Goal: Task Accomplishment & Management: Use online tool/utility

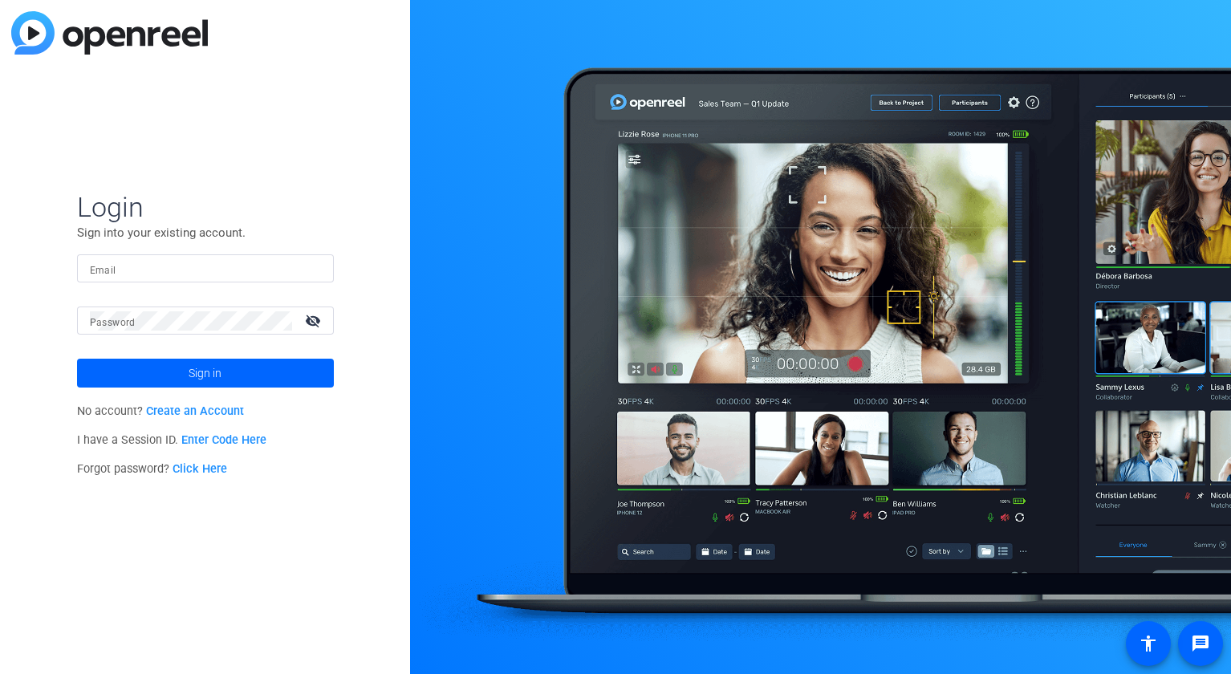
click at [139, 272] on input "Email" at bounding box center [205, 268] width 231 height 19
type input "[PERSON_NAME][EMAIL_ADDRESS][DOMAIN_NAME]"
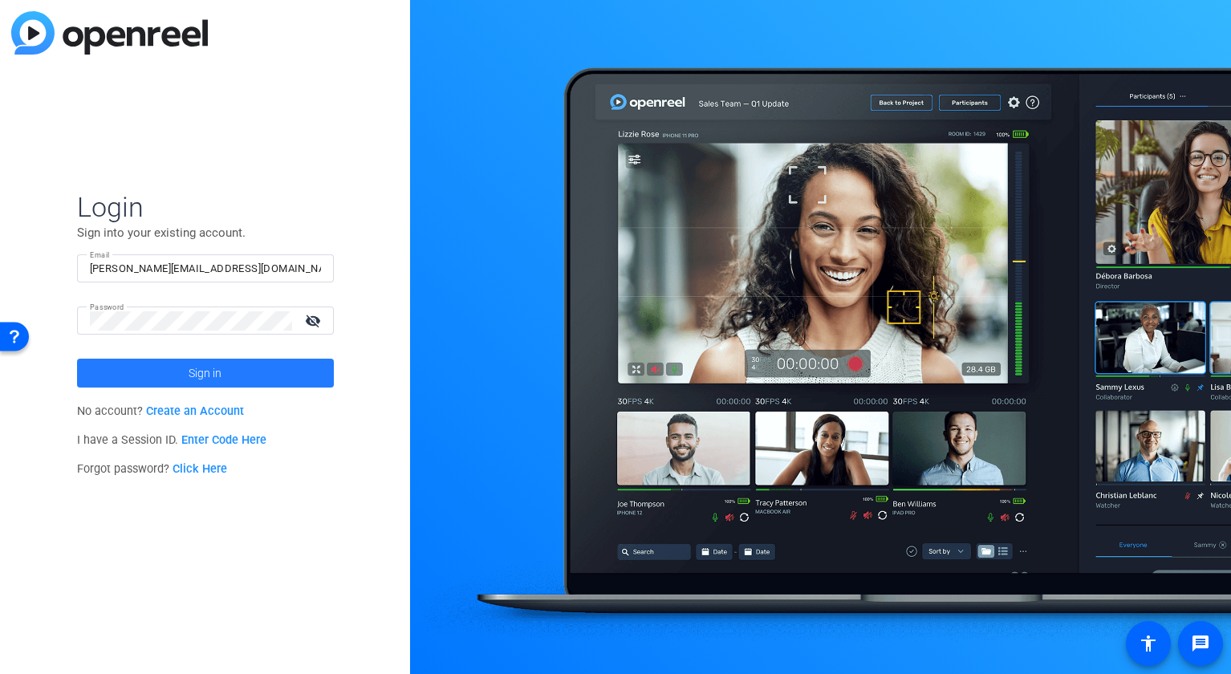
click at [219, 365] on span "Sign in" at bounding box center [205, 373] width 33 height 40
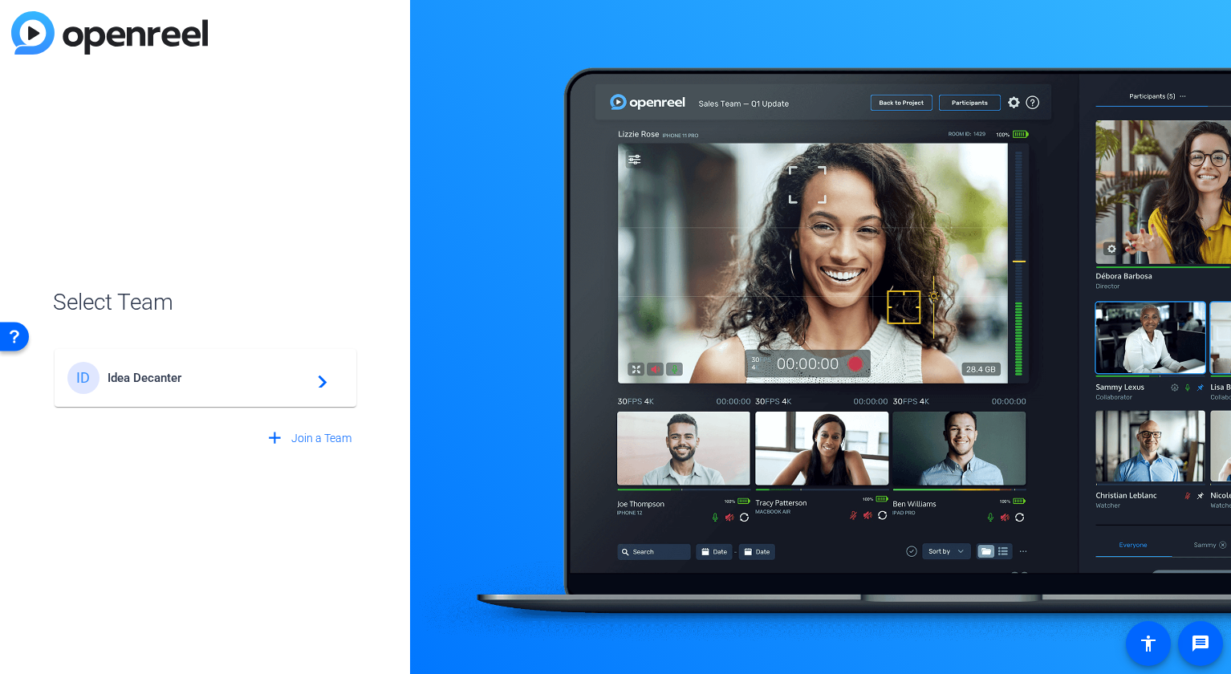
click at [215, 377] on span "Idea Decanter" at bounding box center [208, 378] width 201 height 14
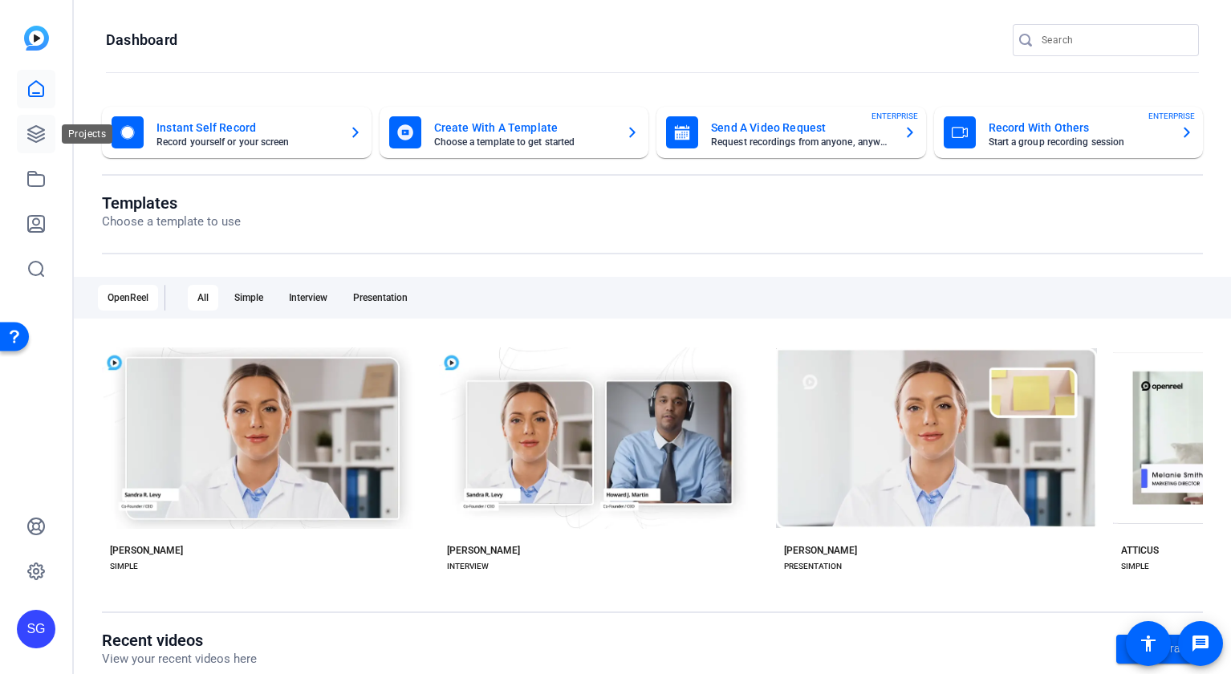
click at [42, 134] on icon at bounding box center [35, 133] width 19 height 19
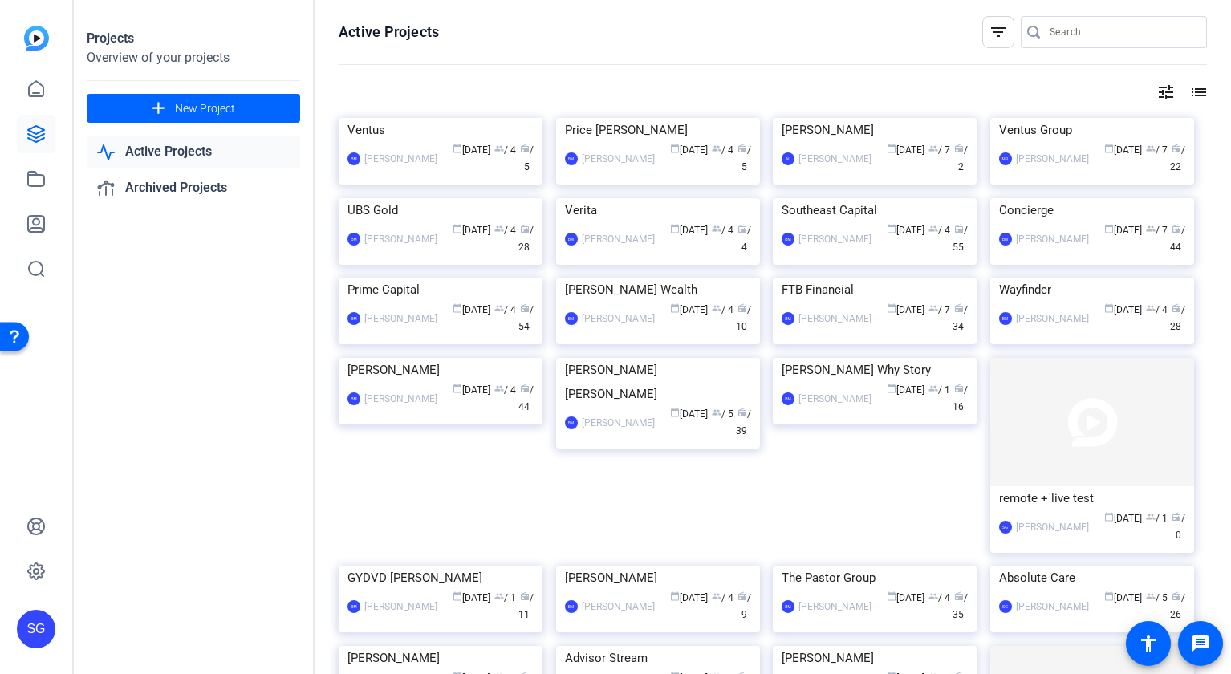
click at [1093, 39] on input "Search" at bounding box center [1122, 31] width 145 height 19
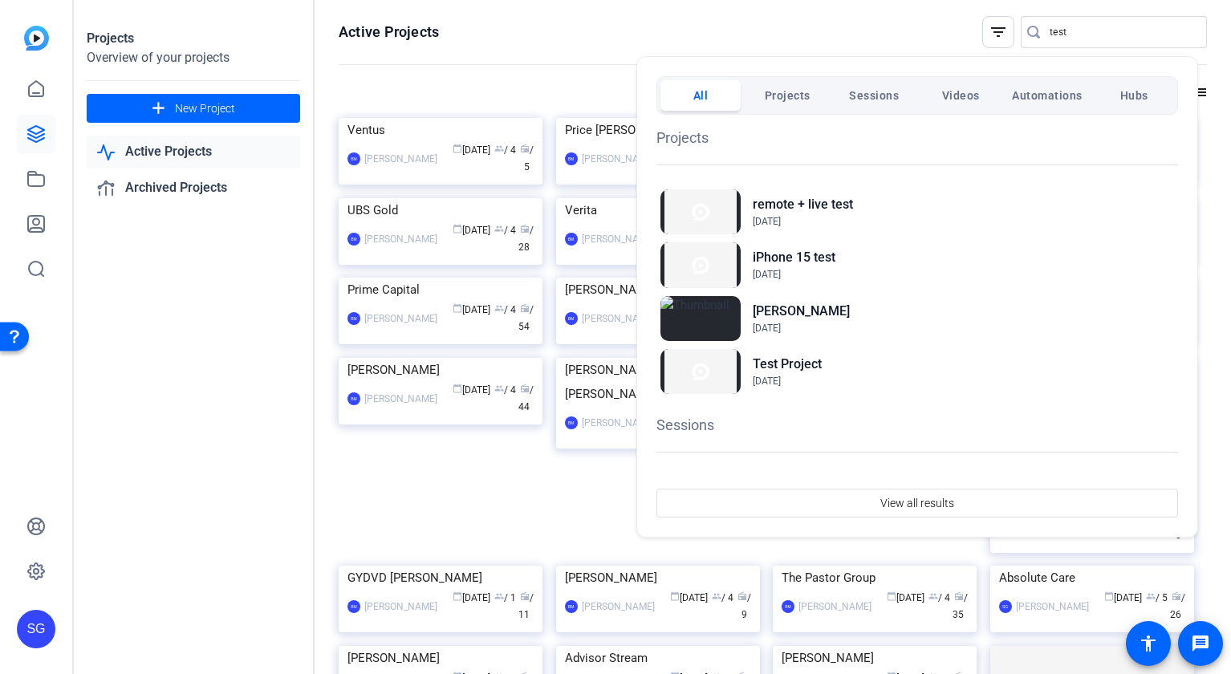
click at [1076, 20] on div at bounding box center [615, 337] width 1231 height 674
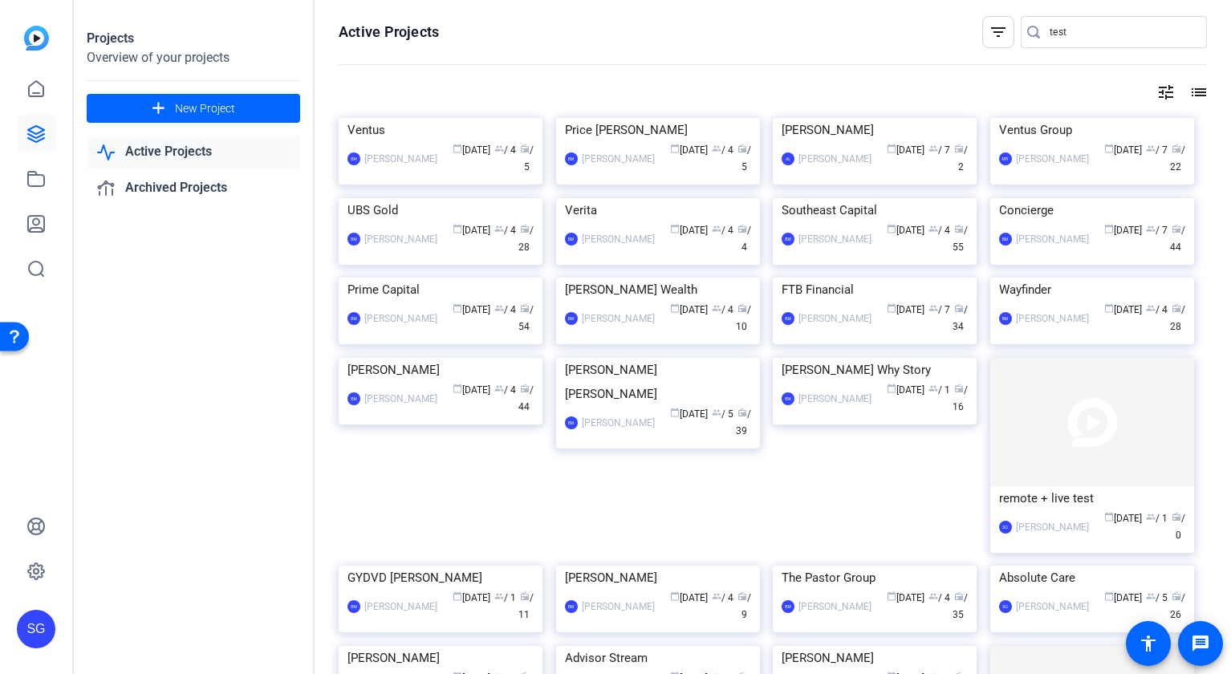
click at [1076, 20] on div "test" at bounding box center [1122, 32] width 145 height 32
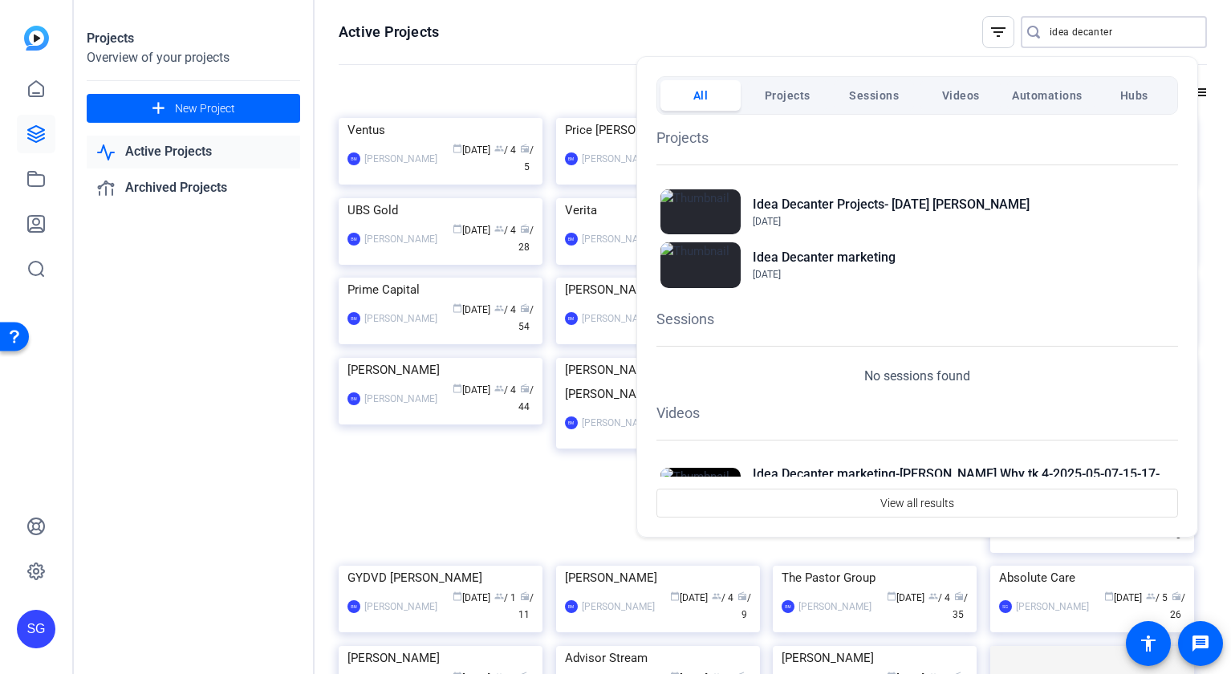
type input "idea decanter"
click at [792, 98] on span "Projects" at bounding box center [788, 95] width 46 height 29
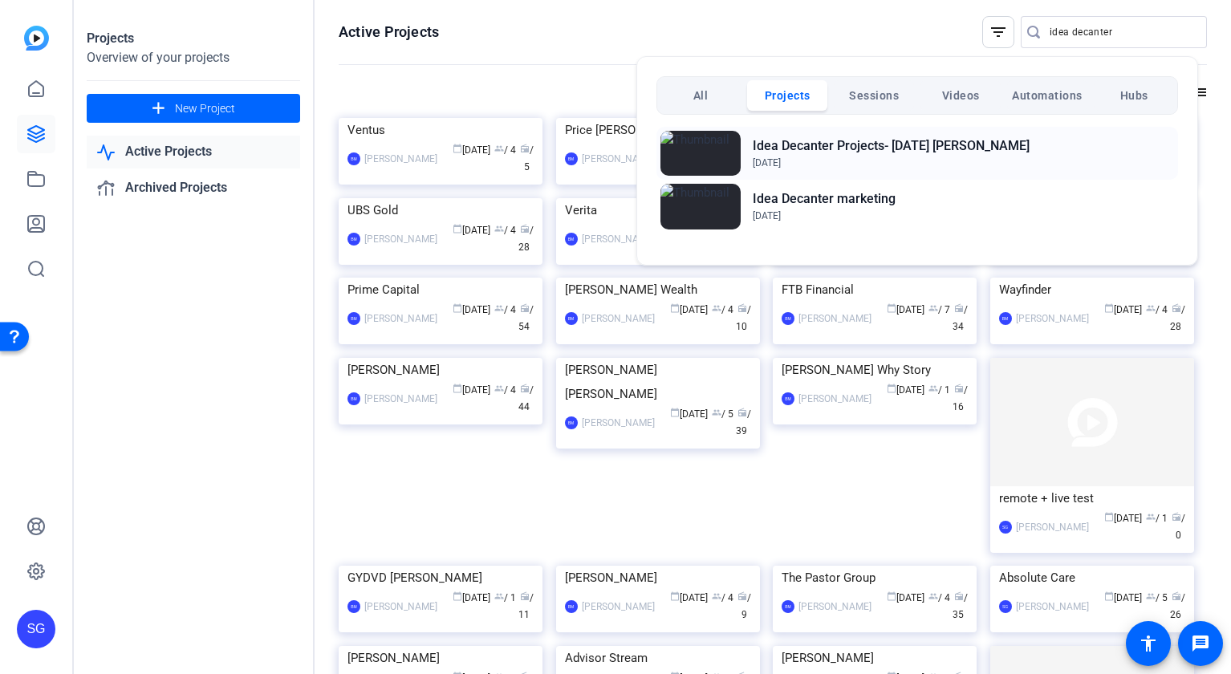
click at [772, 141] on h2 "Idea Decanter Projects- [DATE] [PERSON_NAME]" at bounding box center [891, 145] width 277 height 19
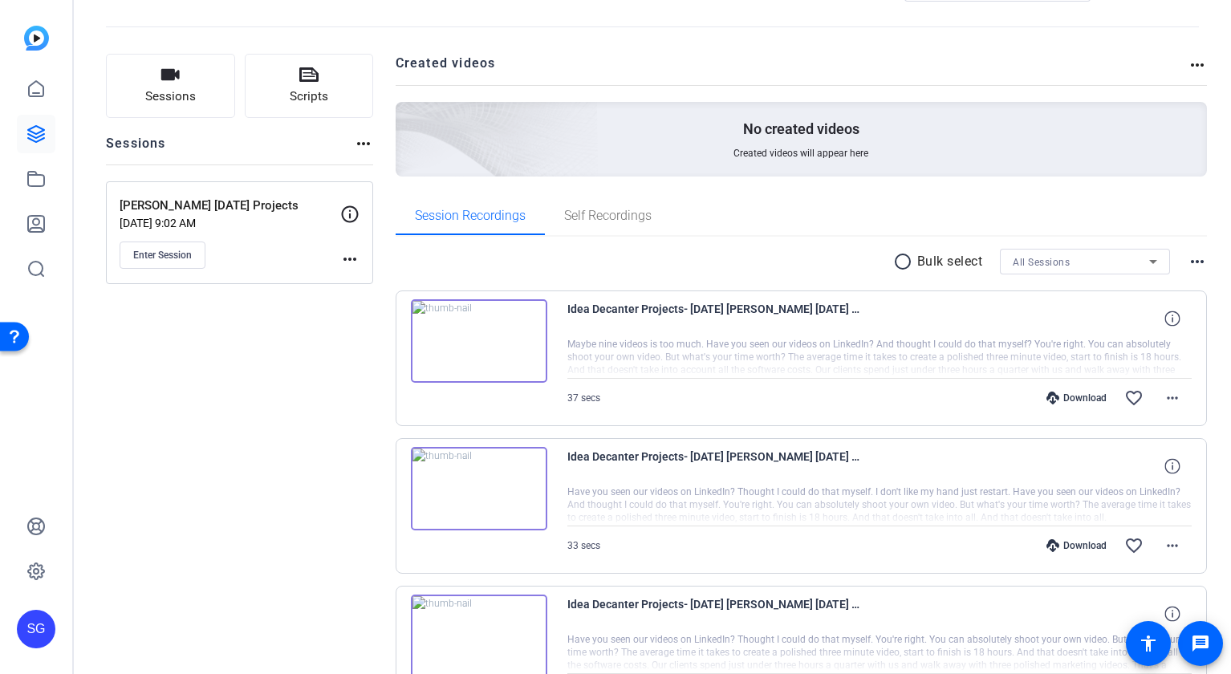
scroll to position [65, 0]
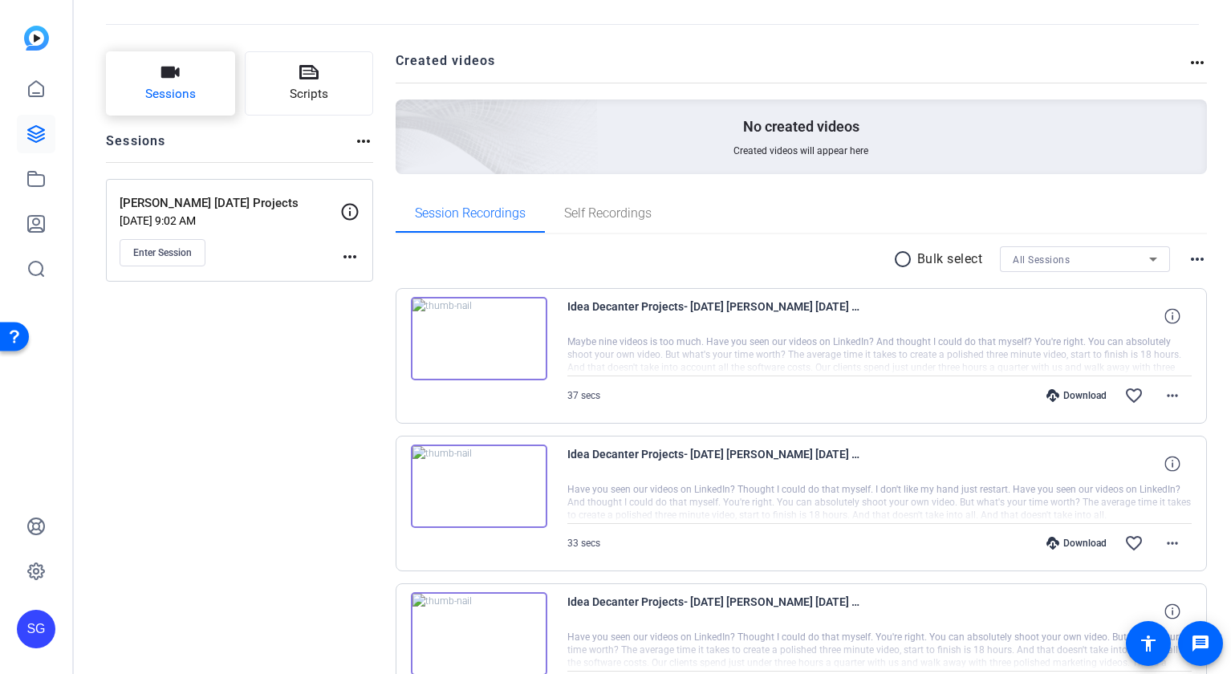
click at [160, 85] on span "Sessions" at bounding box center [170, 94] width 51 height 18
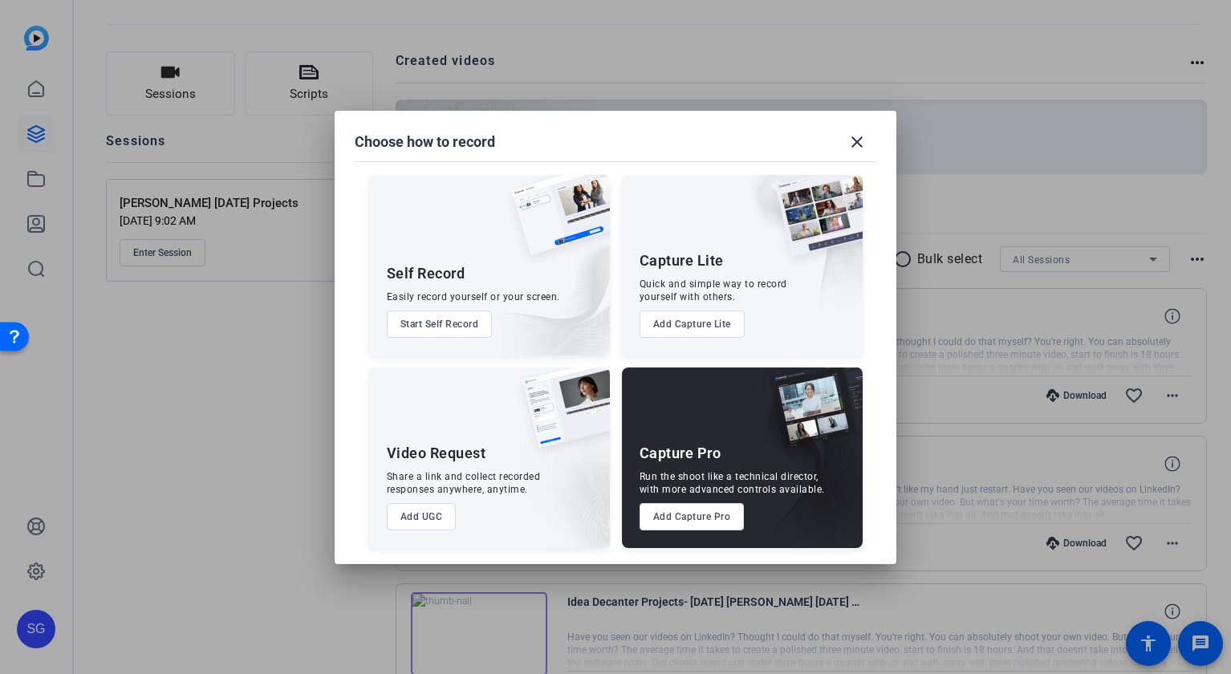
click at [713, 519] on button "Add Capture Pro" at bounding box center [692, 516] width 105 height 27
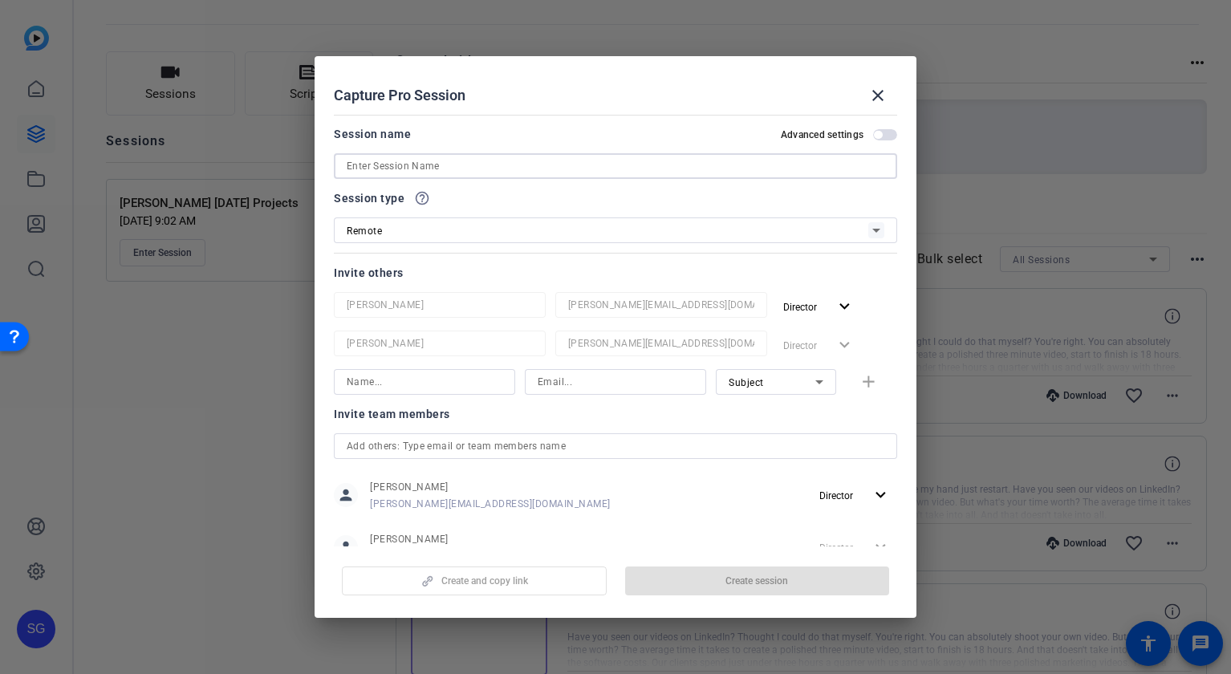
click at [539, 164] on input at bounding box center [616, 166] width 538 height 19
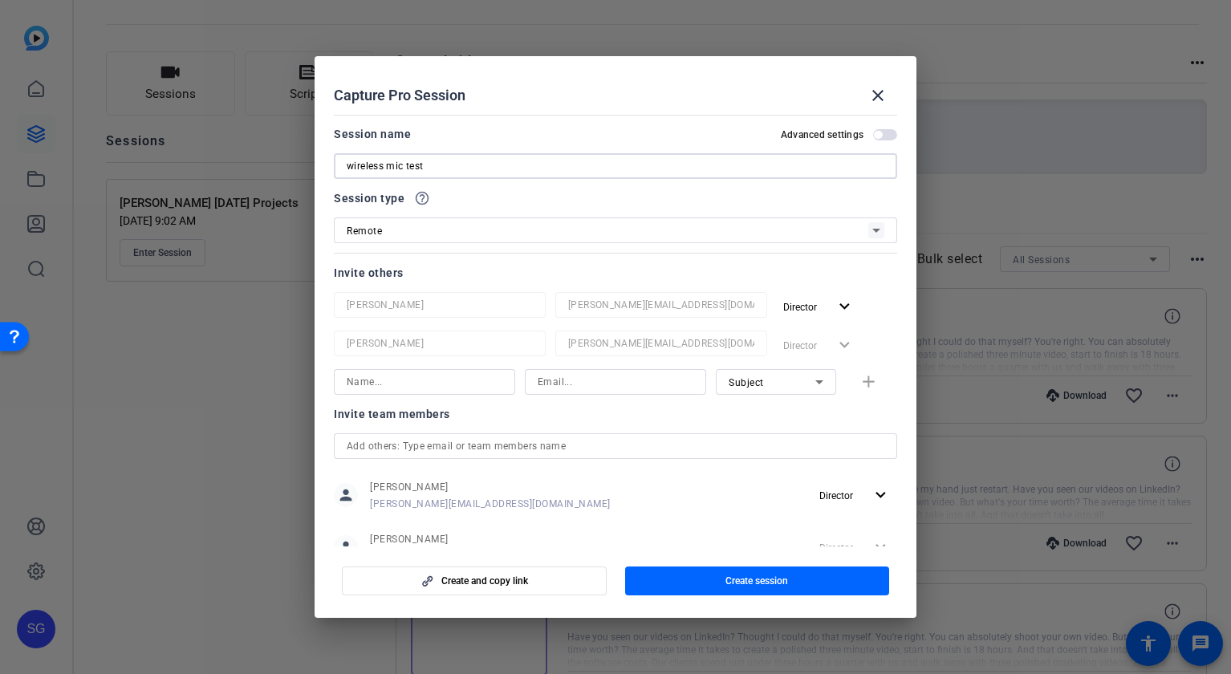
type input "wireless mic test"
click at [491, 381] on input at bounding box center [425, 381] width 156 height 19
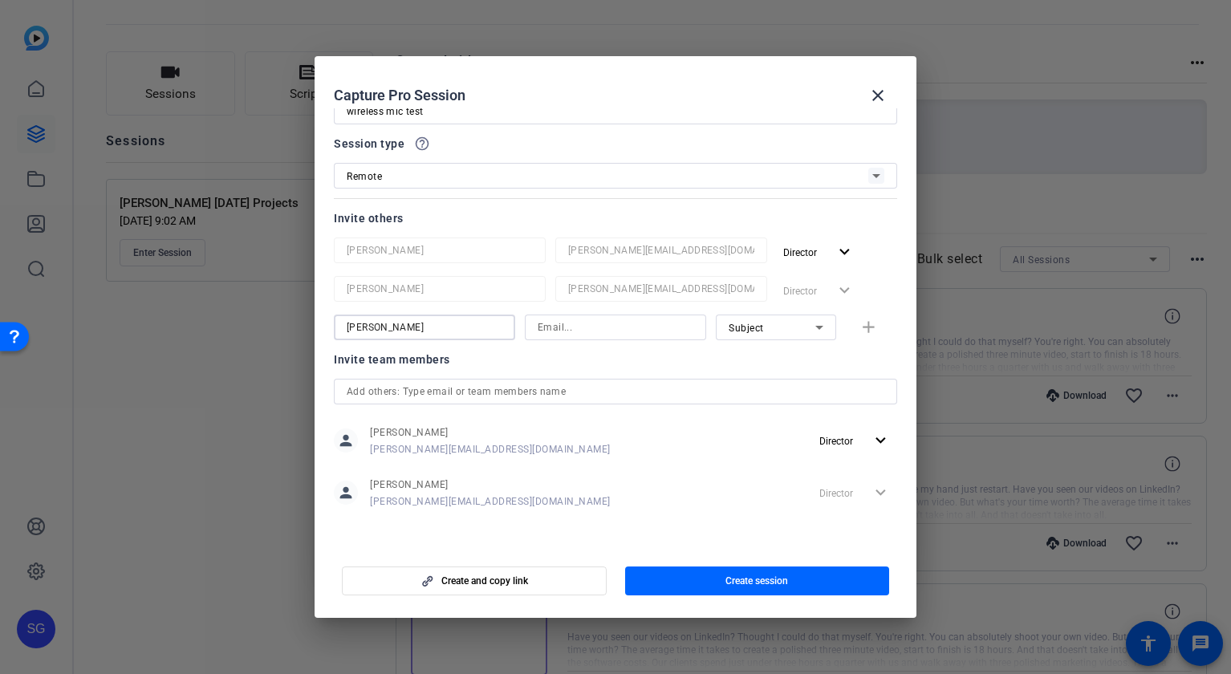
type input "molly"
type input "Molly@ideadecanter.com"
click at [760, 318] on div "Subject" at bounding box center [772, 328] width 87 height 20
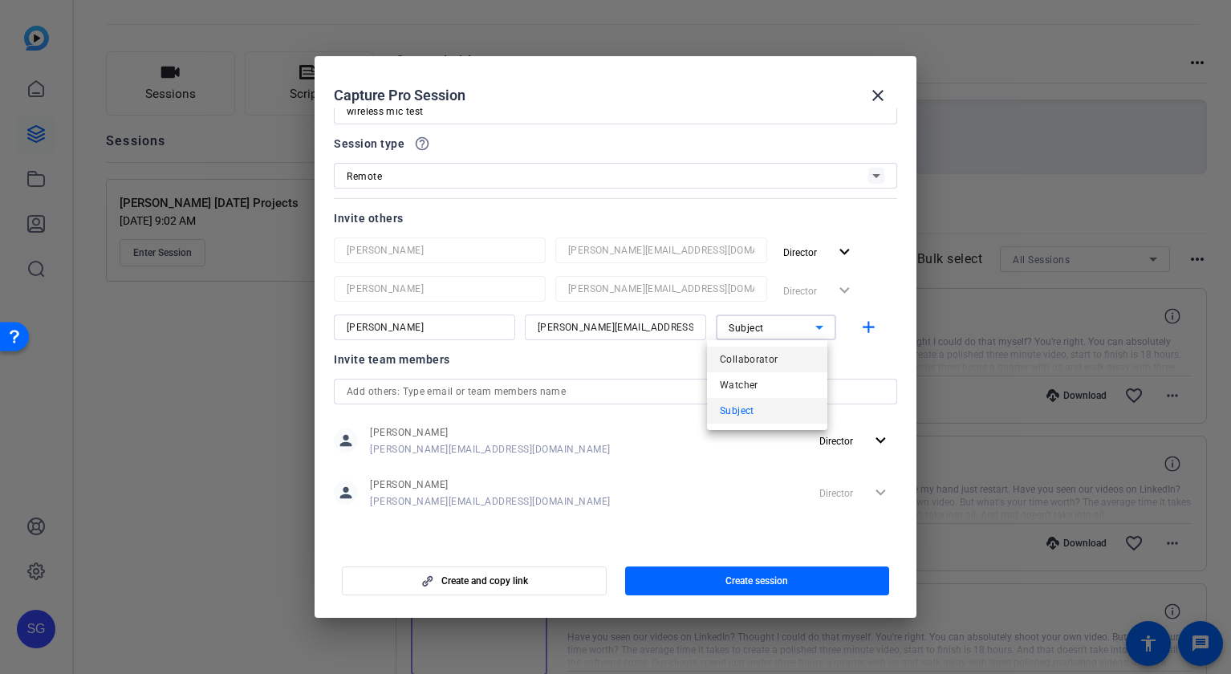
click at [747, 365] on span "Collaborator" at bounding box center [749, 359] width 59 height 19
click at [877, 96] on mat-icon "close" at bounding box center [878, 95] width 19 height 19
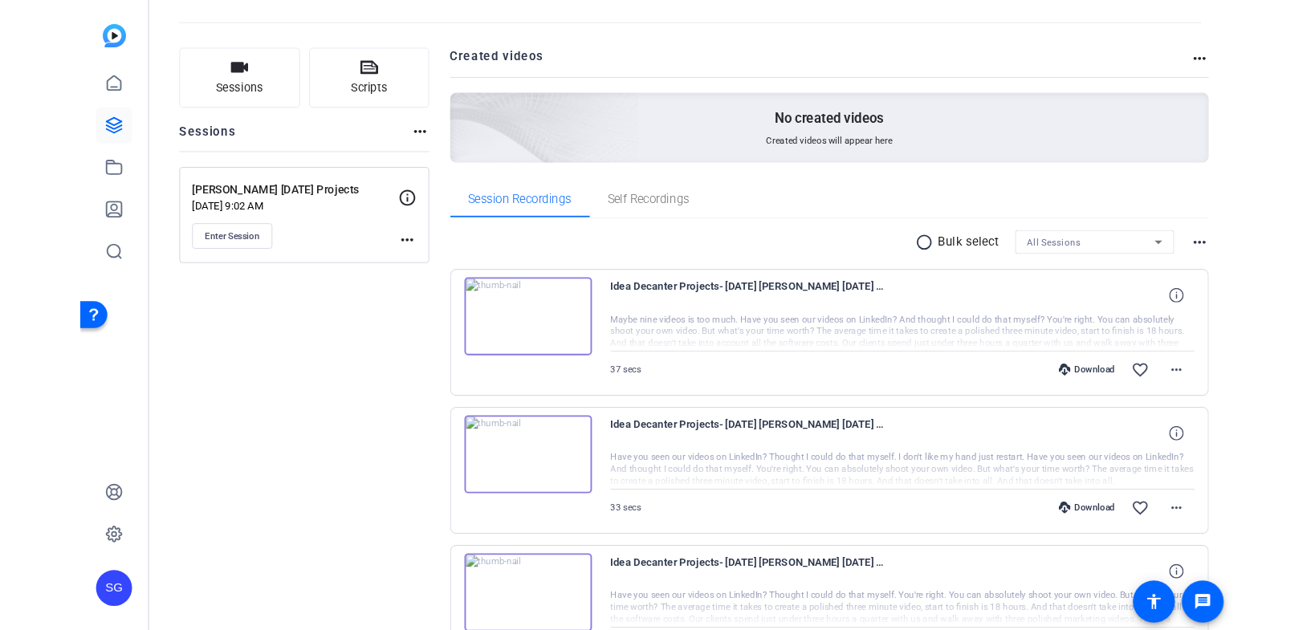
scroll to position [0, 0]
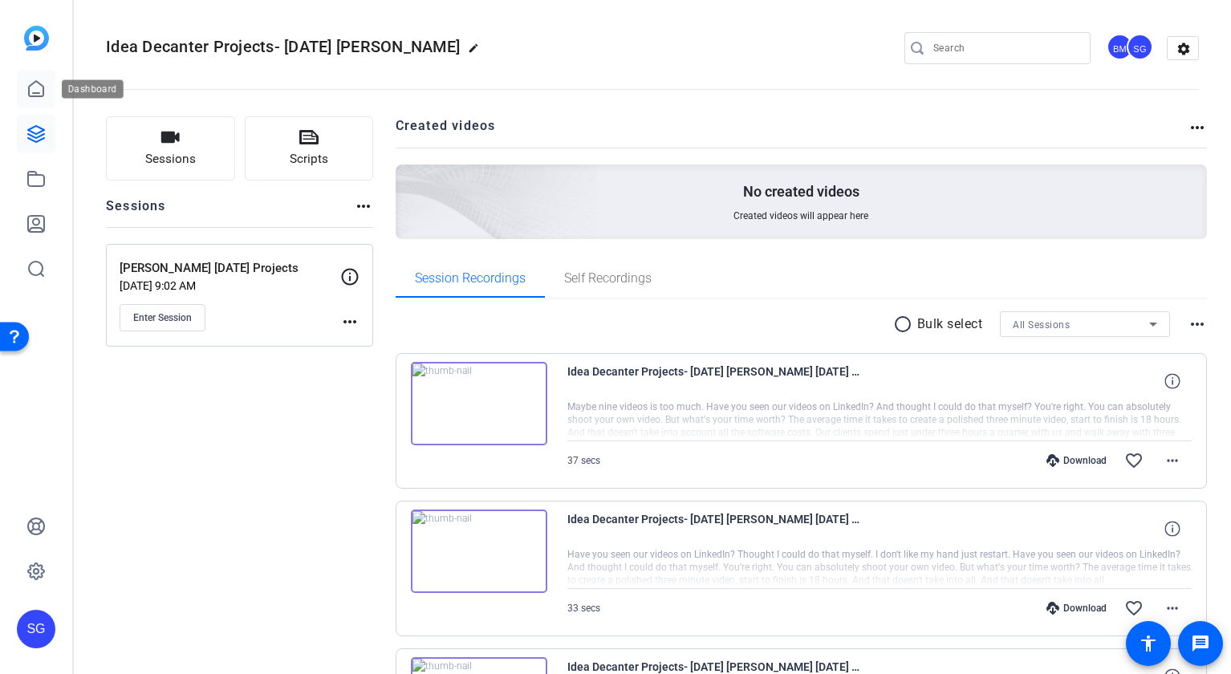
click at [39, 100] on link at bounding box center [36, 89] width 39 height 39
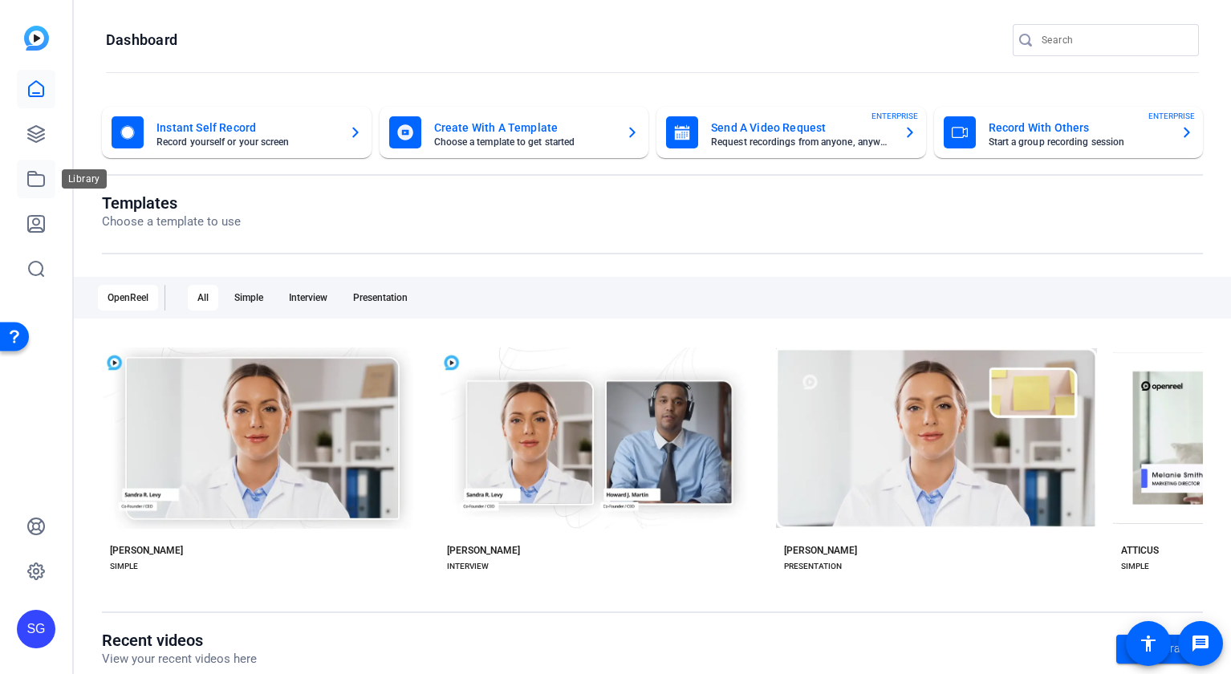
click at [33, 183] on icon at bounding box center [35, 178] width 19 height 19
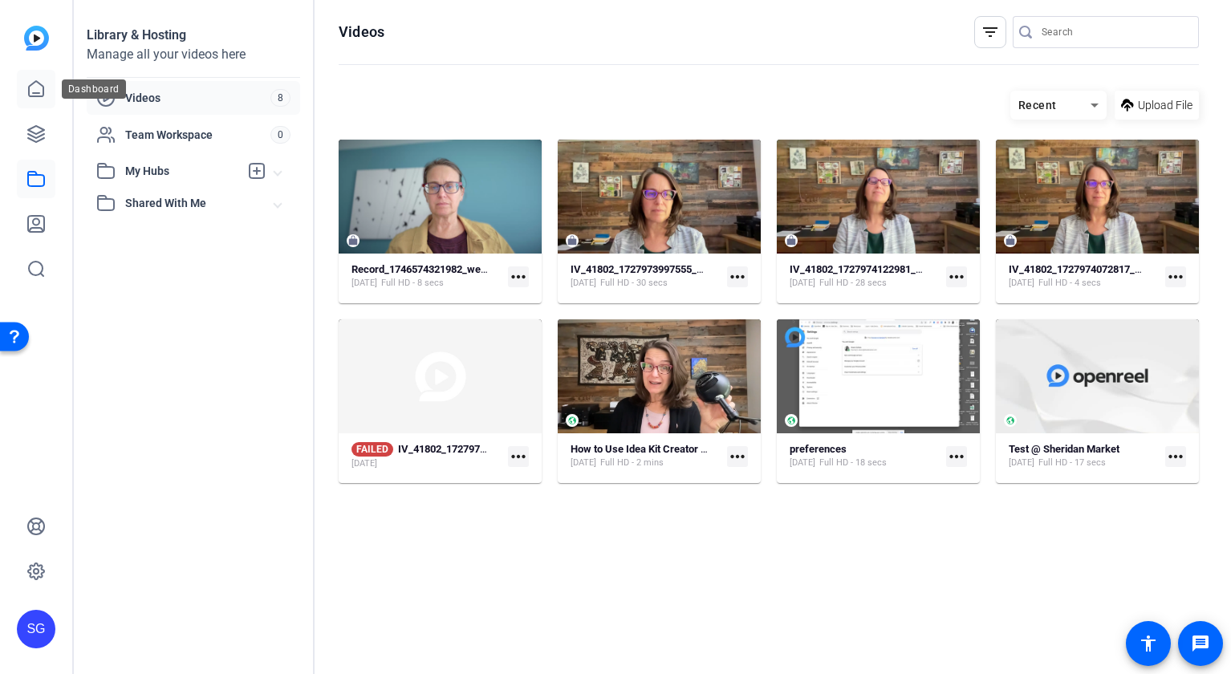
click at [35, 100] on link at bounding box center [36, 89] width 39 height 39
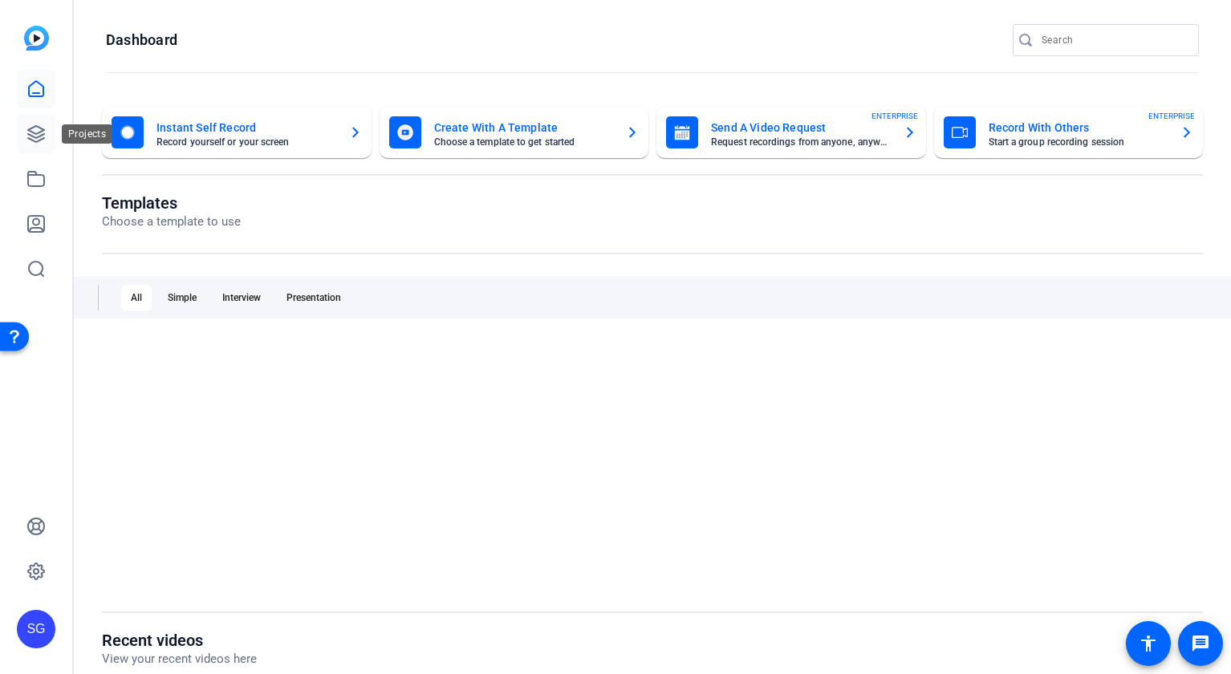
click at [37, 134] on icon at bounding box center [35, 133] width 19 height 19
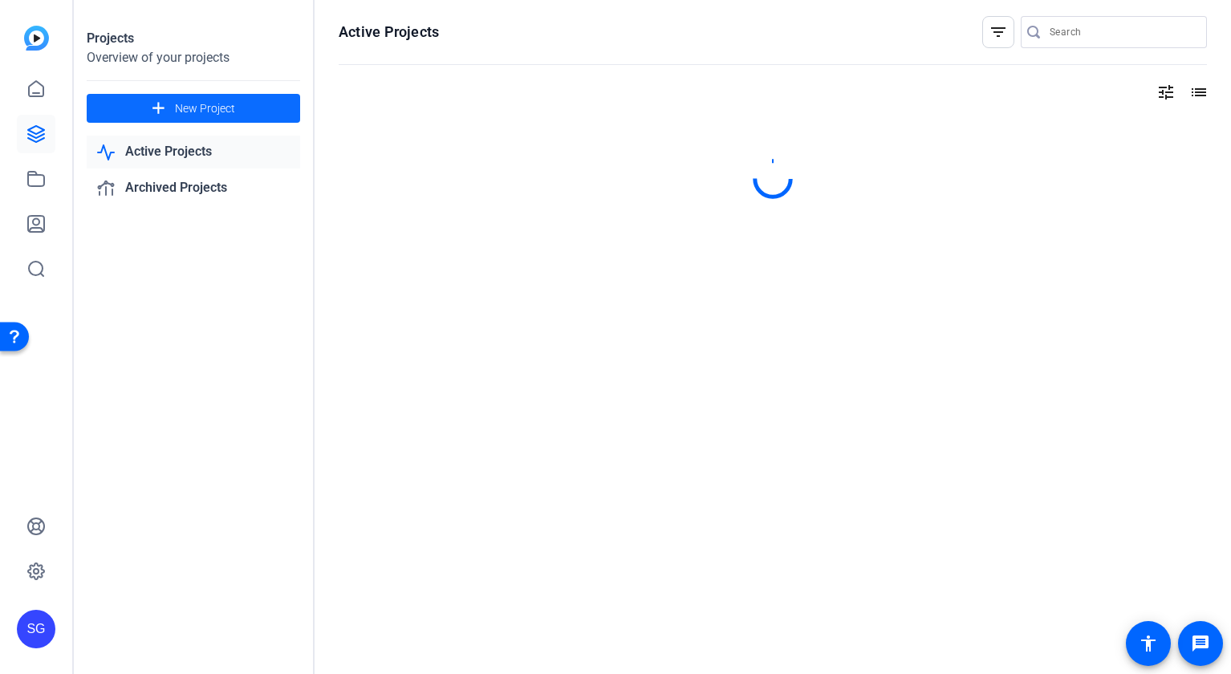
click at [260, 107] on span at bounding box center [194, 108] width 214 height 39
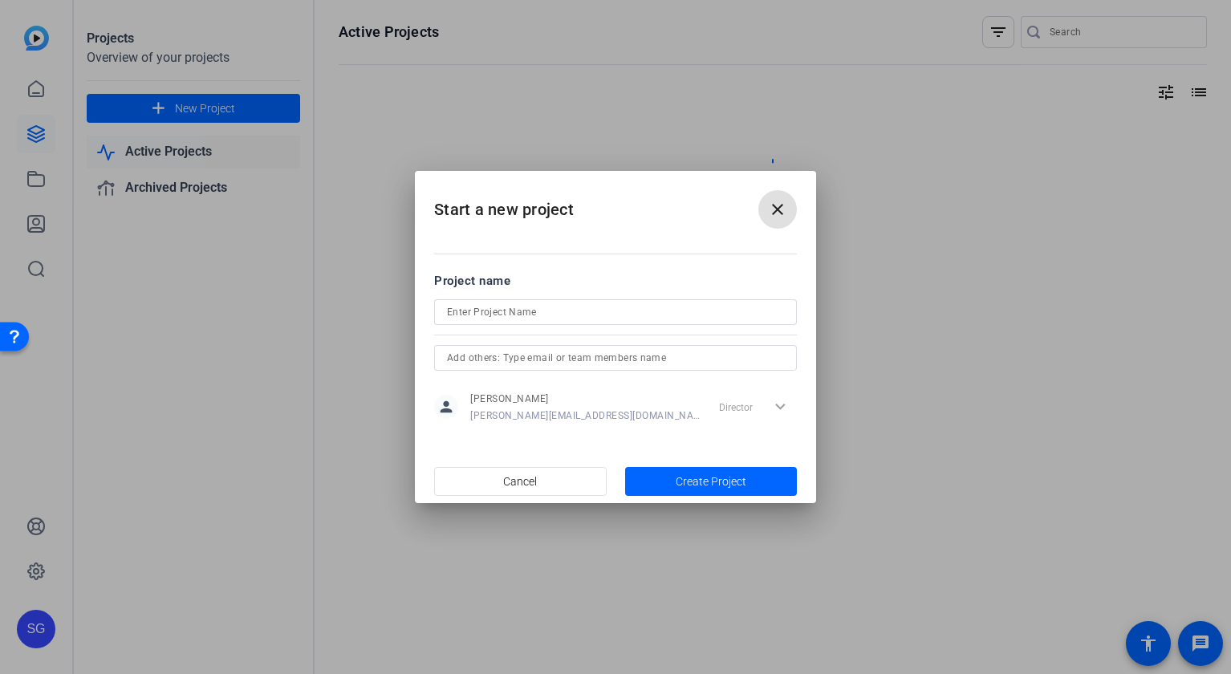
click at [469, 320] on input at bounding box center [615, 312] width 337 height 19
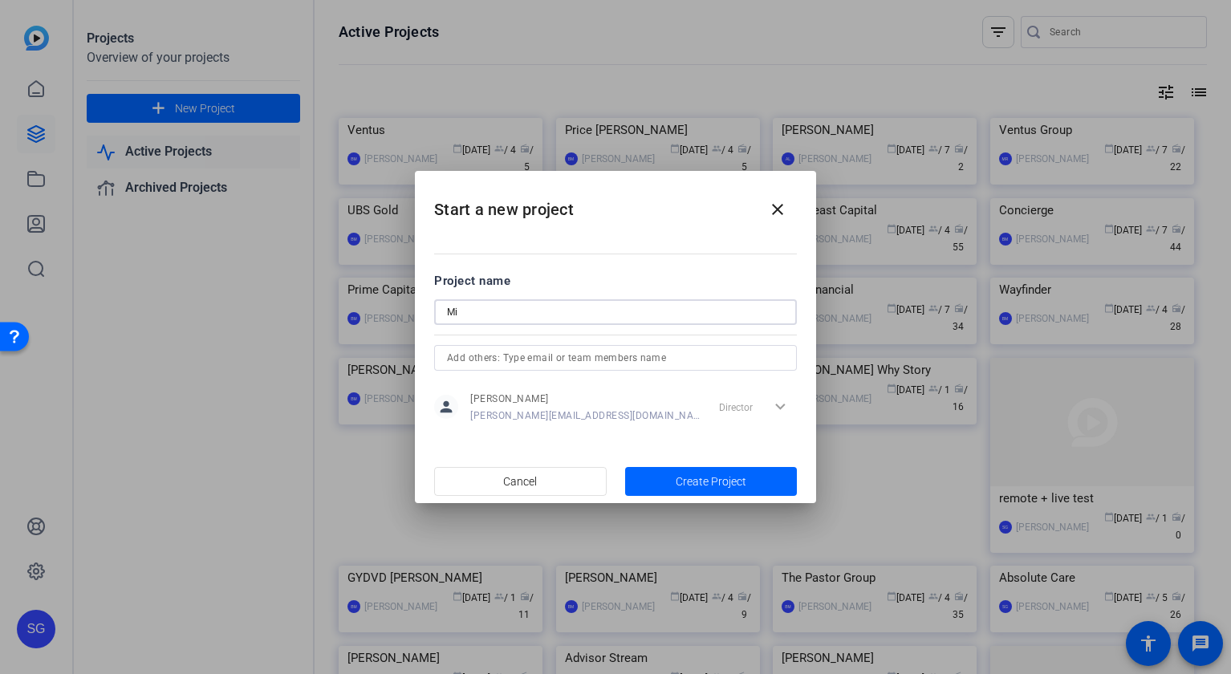
type input "M"
type input "Idea Decanter Teting"
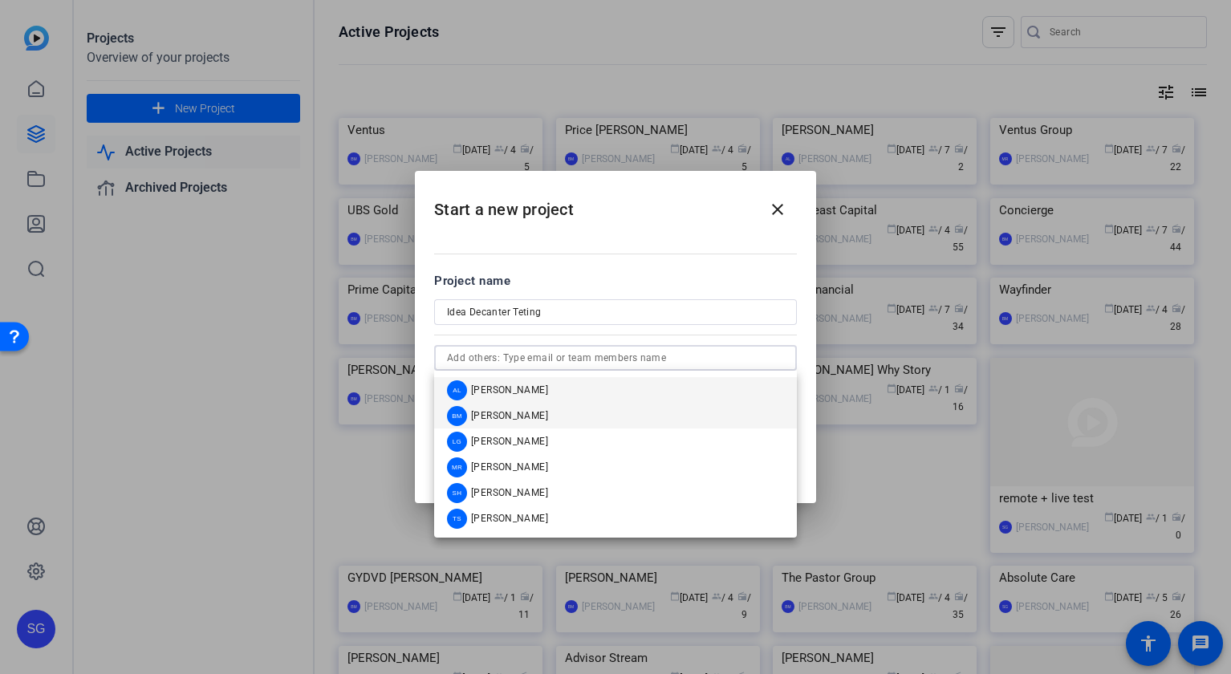
click at [485, 413] on span "[PERSON_NAME]" at bounding box center [509, 415] width 77 height 13
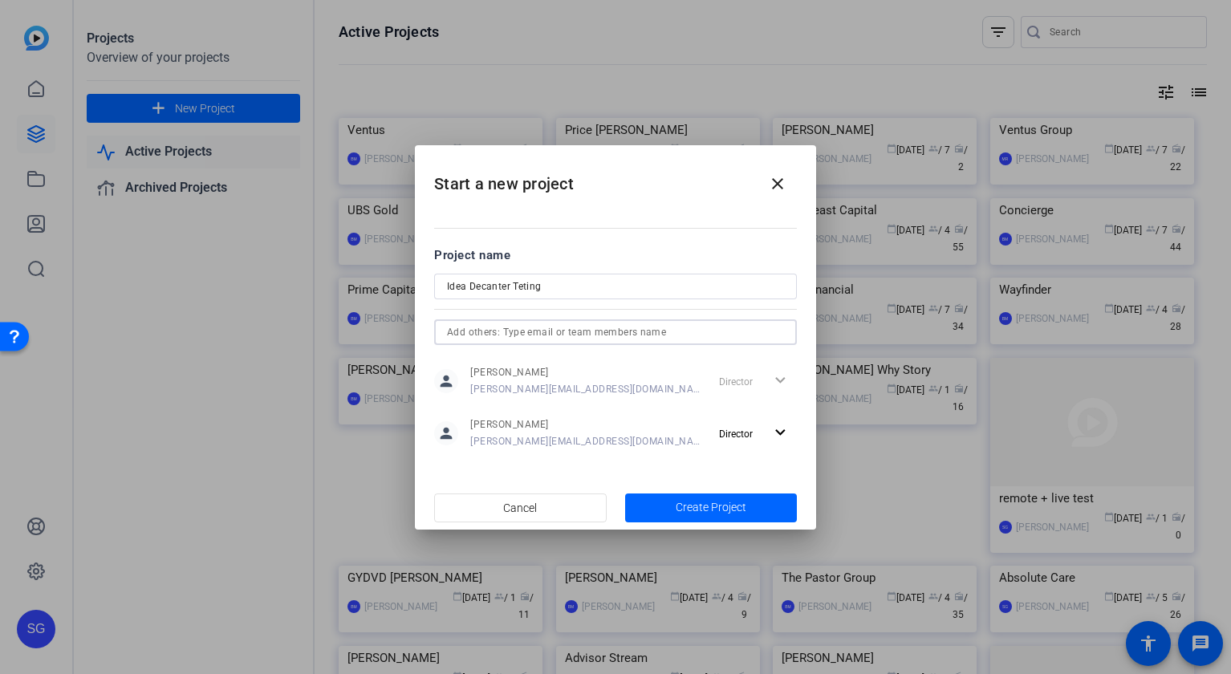
click at [491, 332] on input "text" at bounding box center [615, 332] width 337 height 19
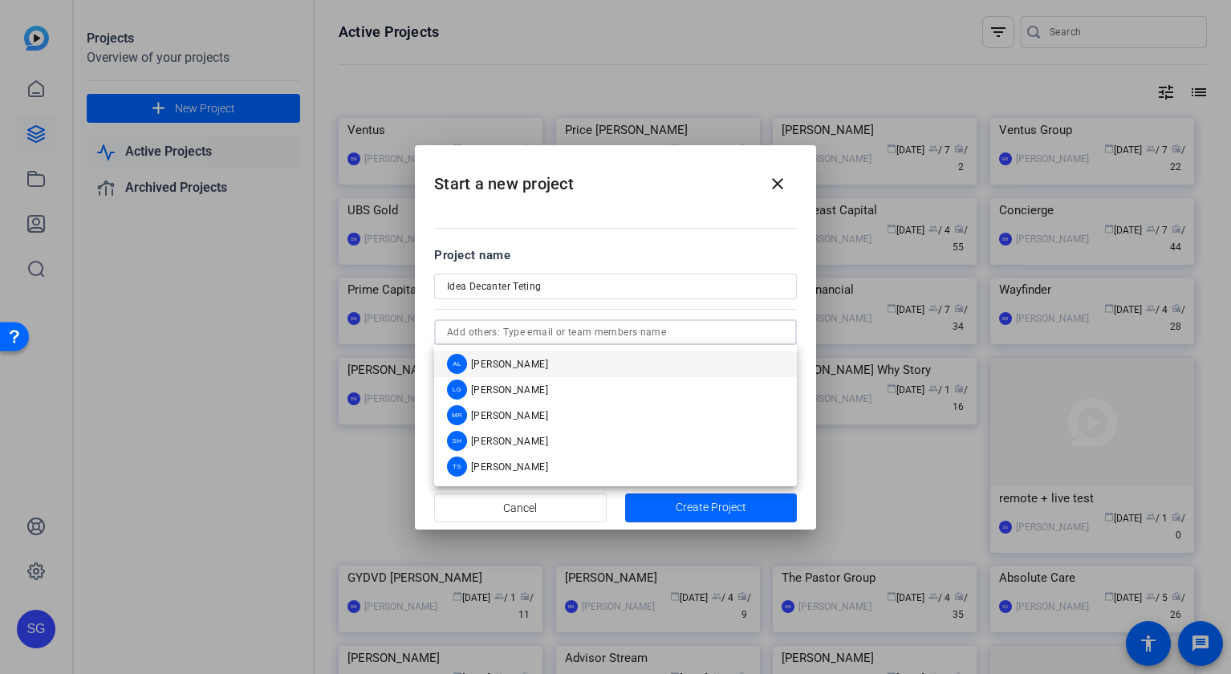
click at [487, 367] on span "[PERSON_NAME]" at bounding box center [509, 364] width 77 height 13
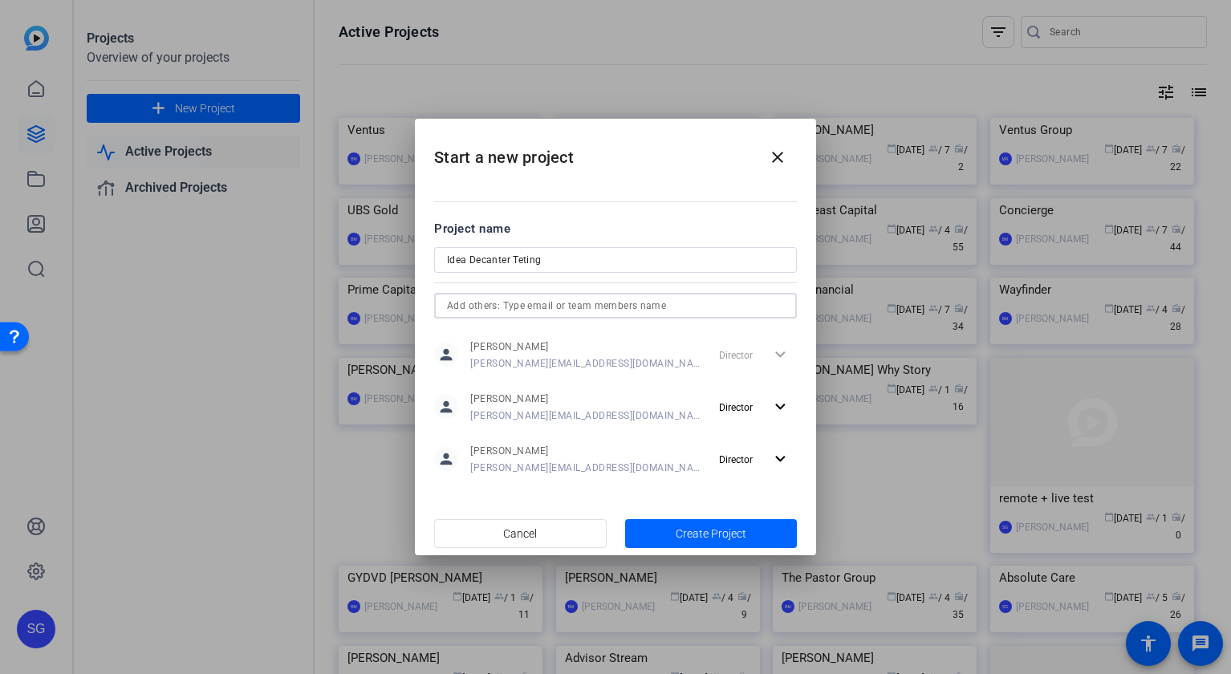
click at [514, 304] on input "text" at bounding box center [615, 305] width 337 height 19
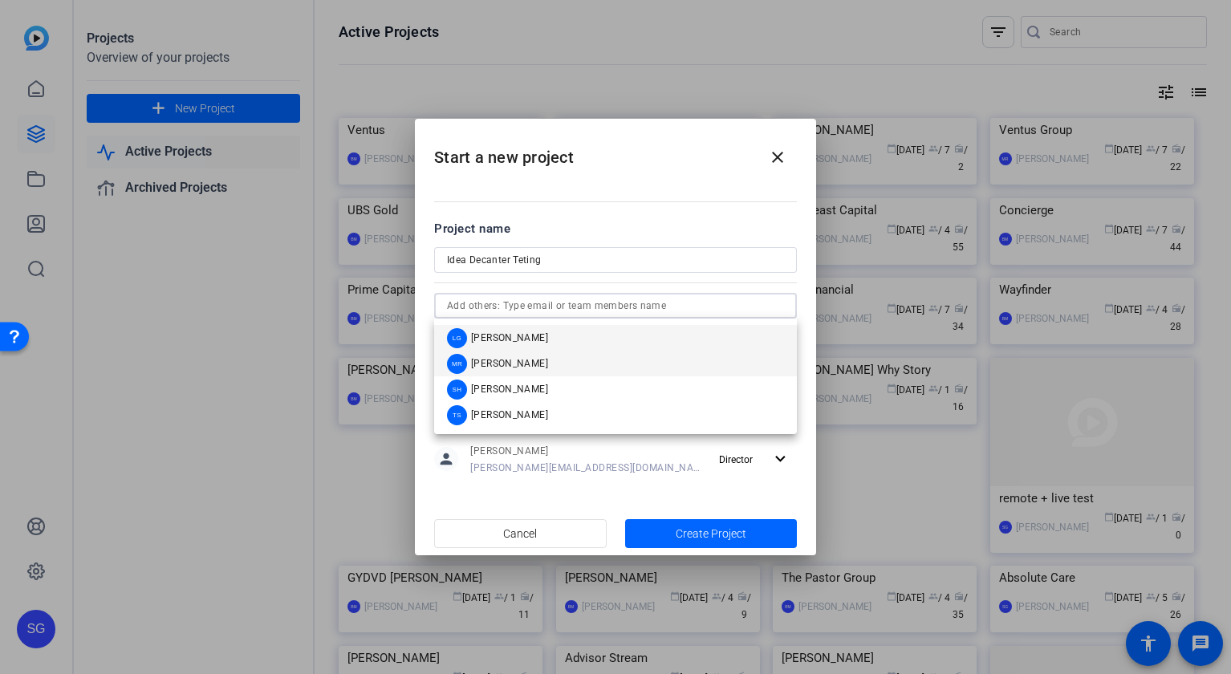
click at [496, 360] on span "[PERSON_NAME]" at bounding box center [509, 363] width 77 height 13
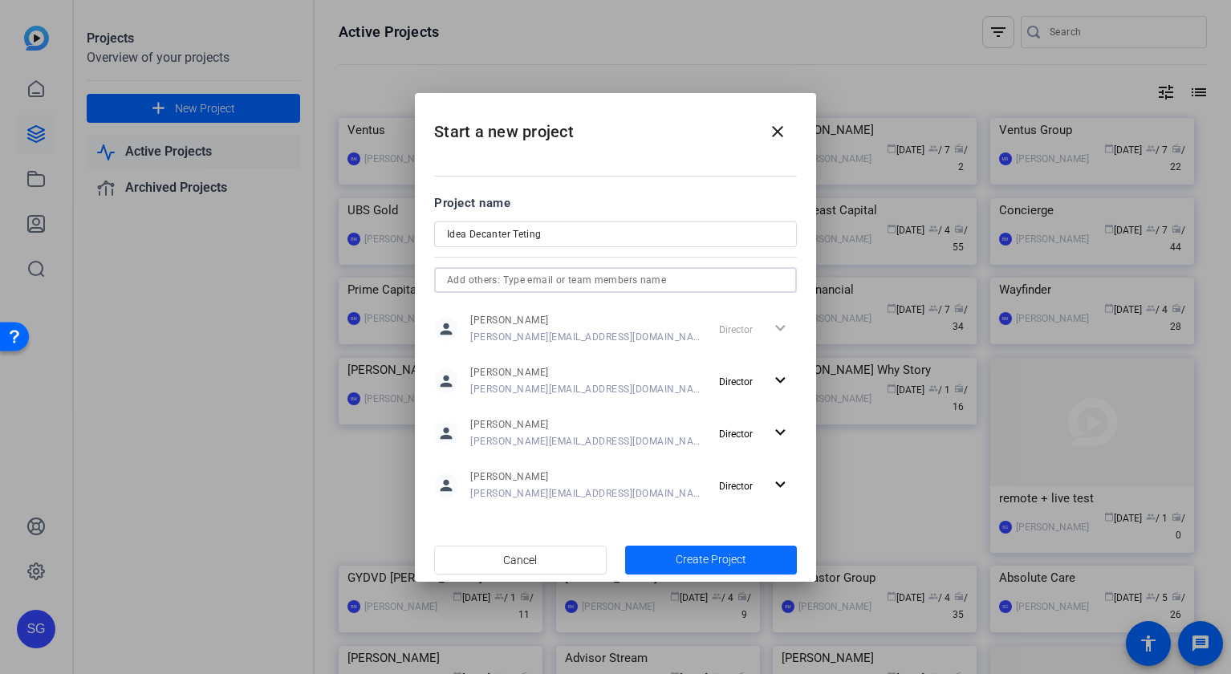
click at [740, 558] on span "Create Project" at bounding box center [711, 560] width 71 height 17
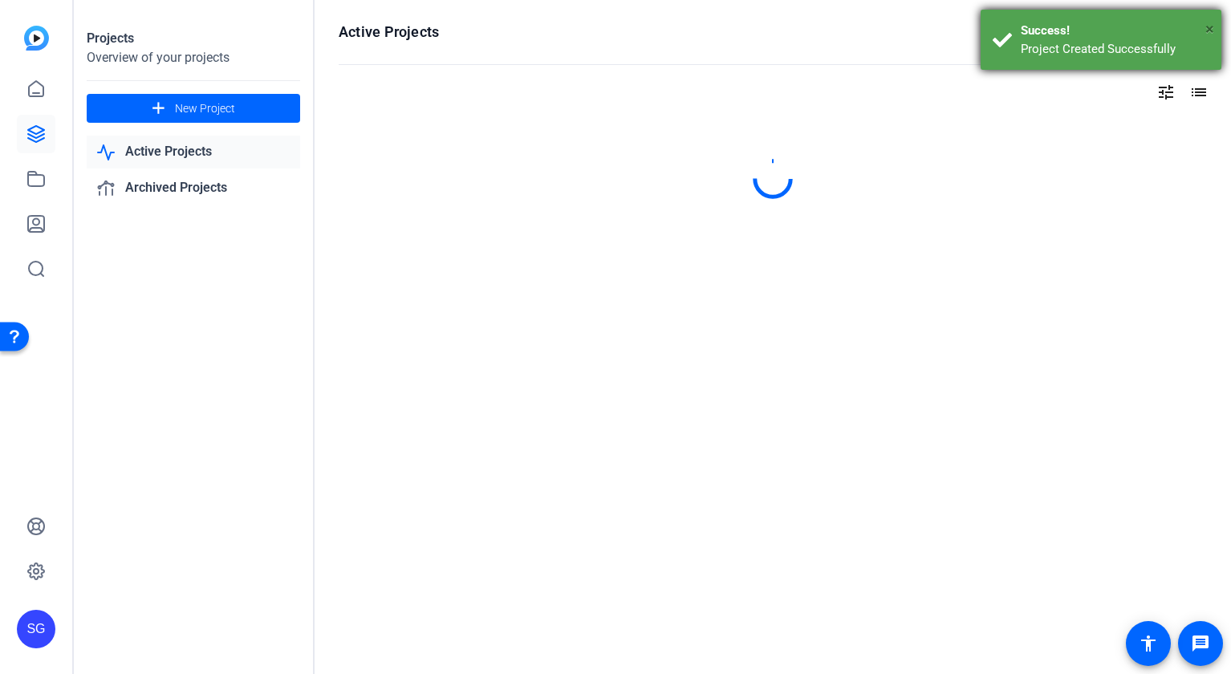
click at [1208, 26] on span "×" at bounding box center [1210, 28] width 9 height 19
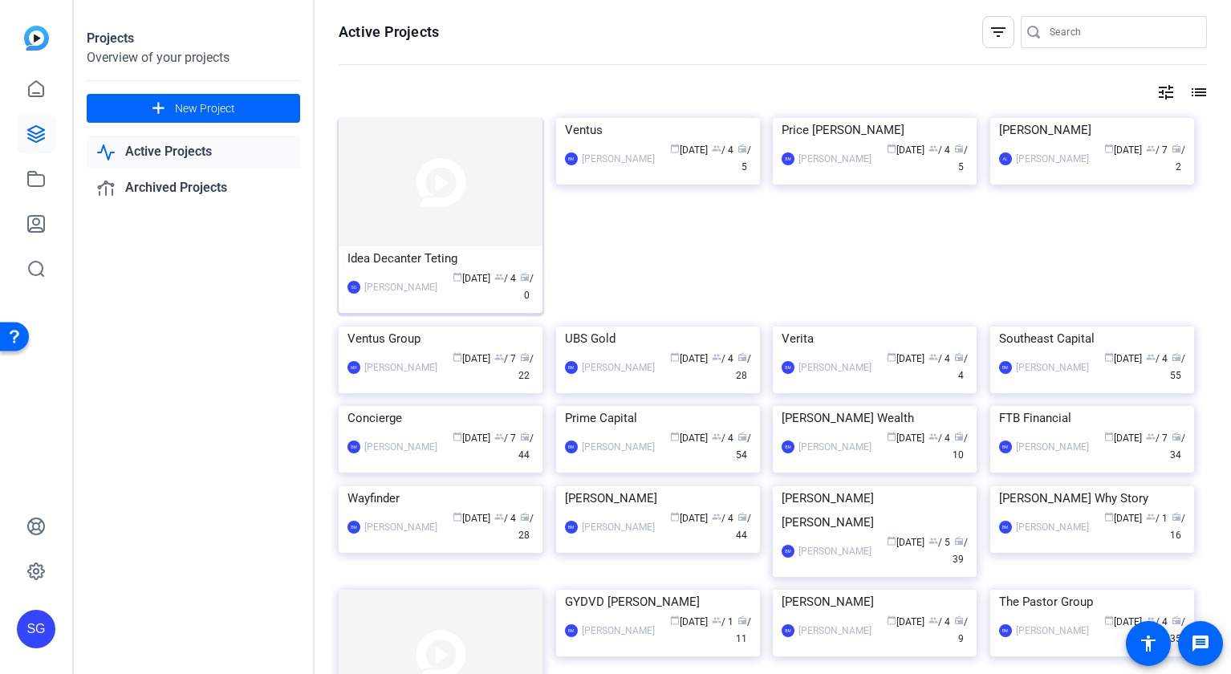
click at [436, 250] on div "Idea Decanter Teting" at bounding box center [441, 258] width 186 height 24
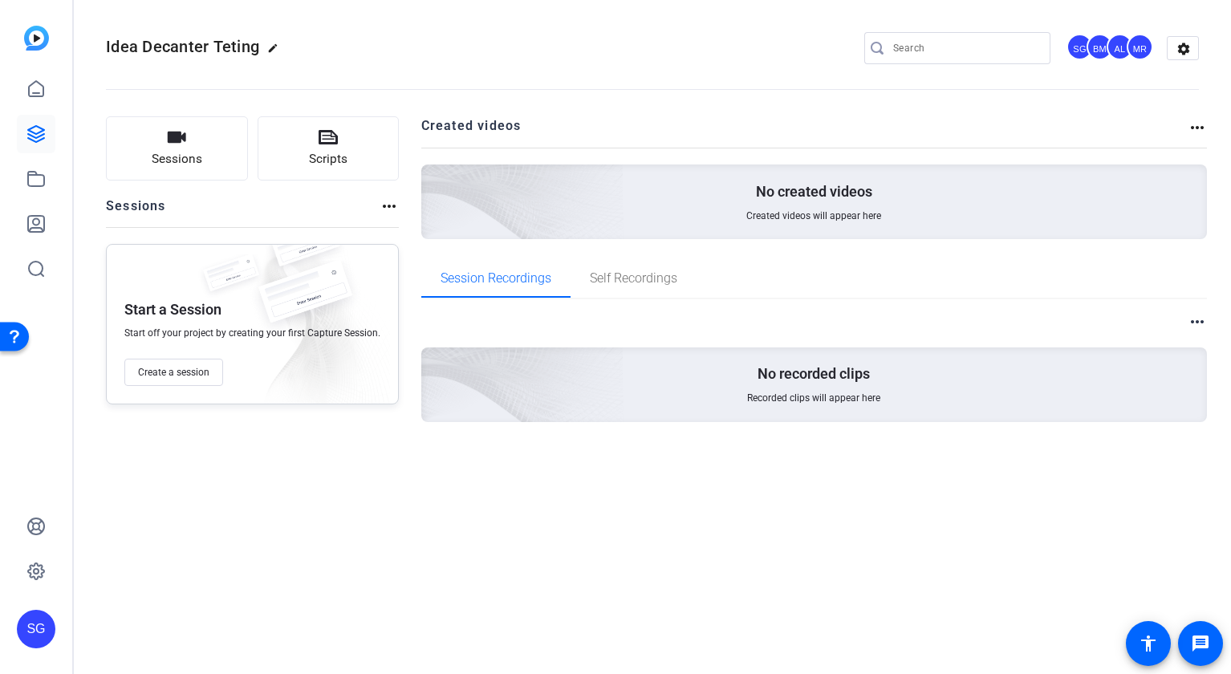
click at [271, 47] on mat-icon "edit" at bounding box center [276, 52] width 19 height 19
drag, startPoint x: 196, startPoint y: 46, endPoint x: 209, endPoint y: 63, distance: 21.2
click at [196, 47] on input "Idea Decanter Teting" at bounding box center [171, 48] width 105 height 19
type input "Idea Decanter Testing"
click at [340, 58] on div "Idea Decanter Testing check_circle clear SG BM AL MR settings" at bounding box center [652, 48] width 1093 height 24
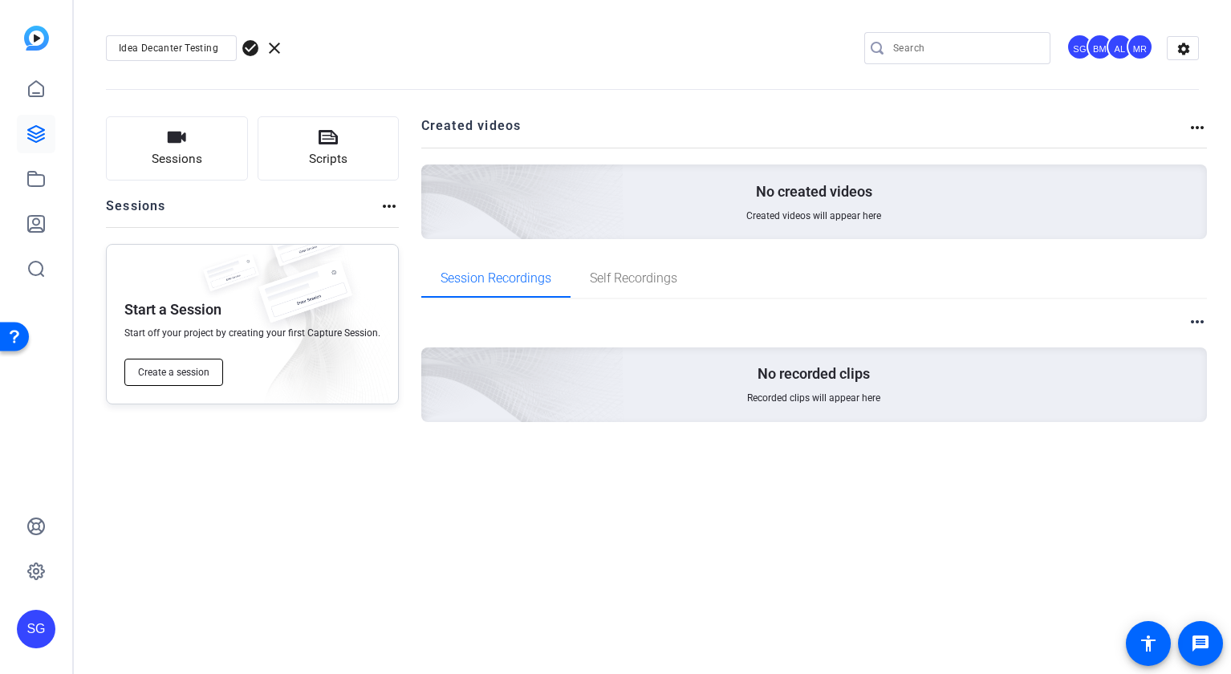
click at [173, 370] on span "Create a session" at bounding box center [173, 372] width 71 height 13
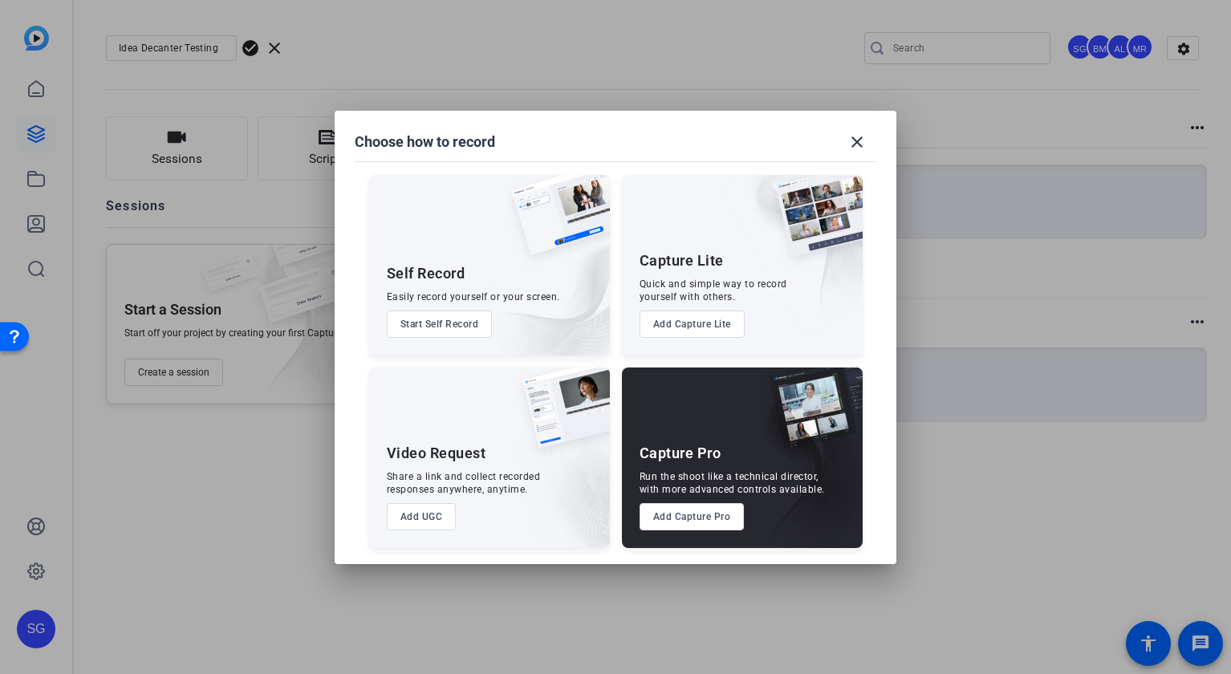
click at [688, 518] on button "Add Capture Pro" at bounding box center [692, 516] width 105 height 27
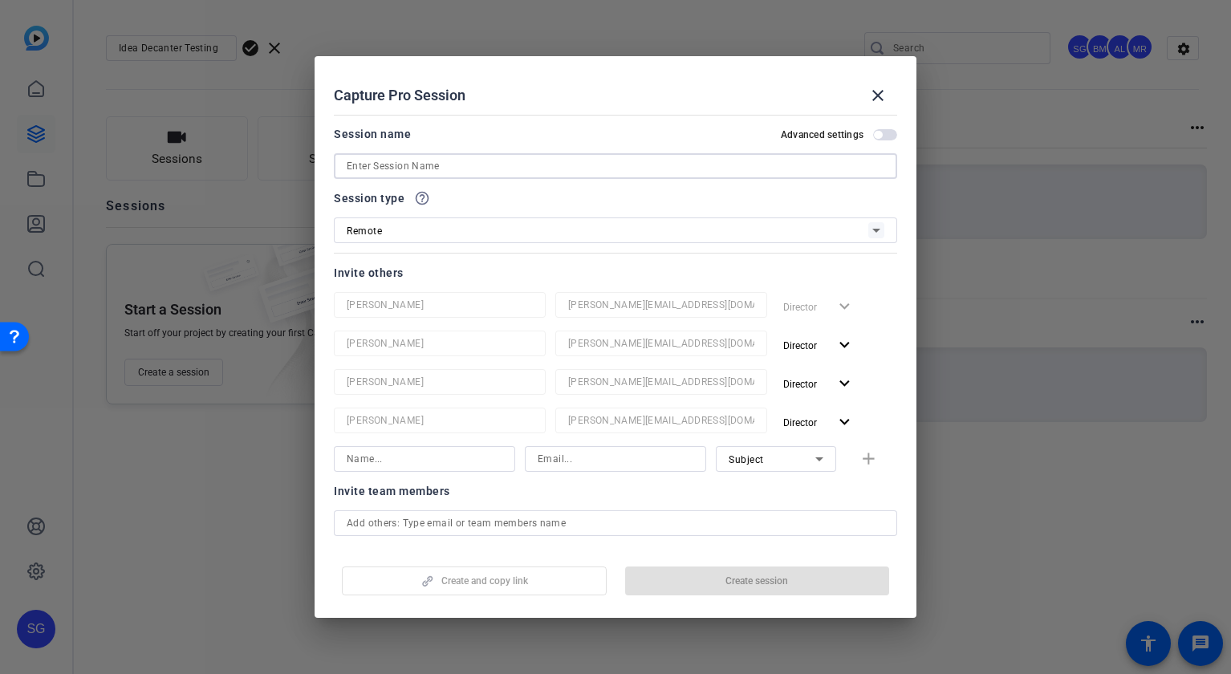
click at [503, 162] on input at bounding box center [616, 166] width 538 height 19
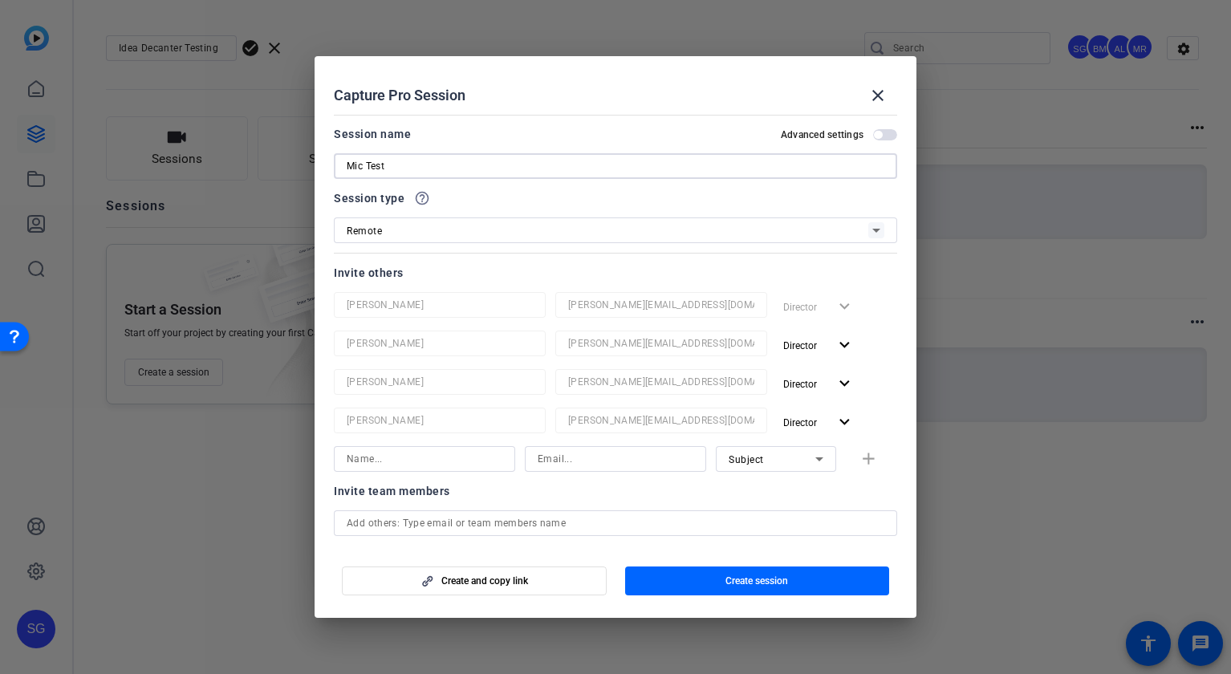
type input "Mic Test"
click at [732, 575] on span "Create session" at bounding box center [757, 581] width 63 height 13
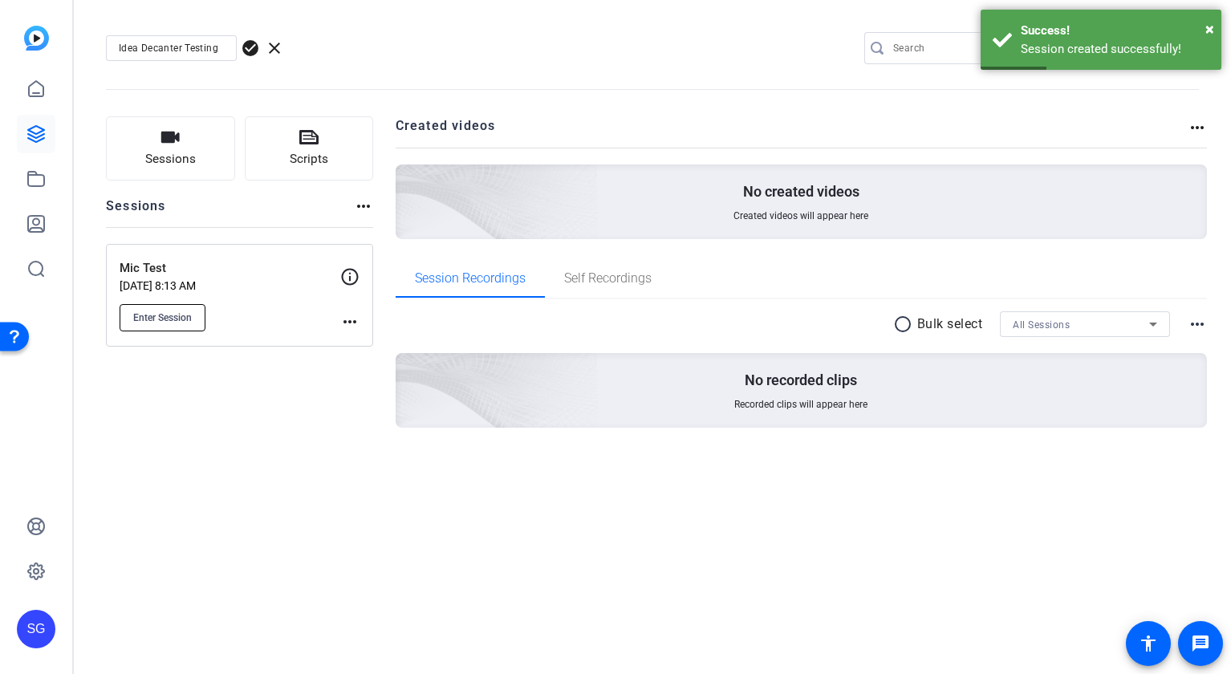
click at [182, 315] on span "Enter Session" at bounding box center [162, 317] width 59 height 13
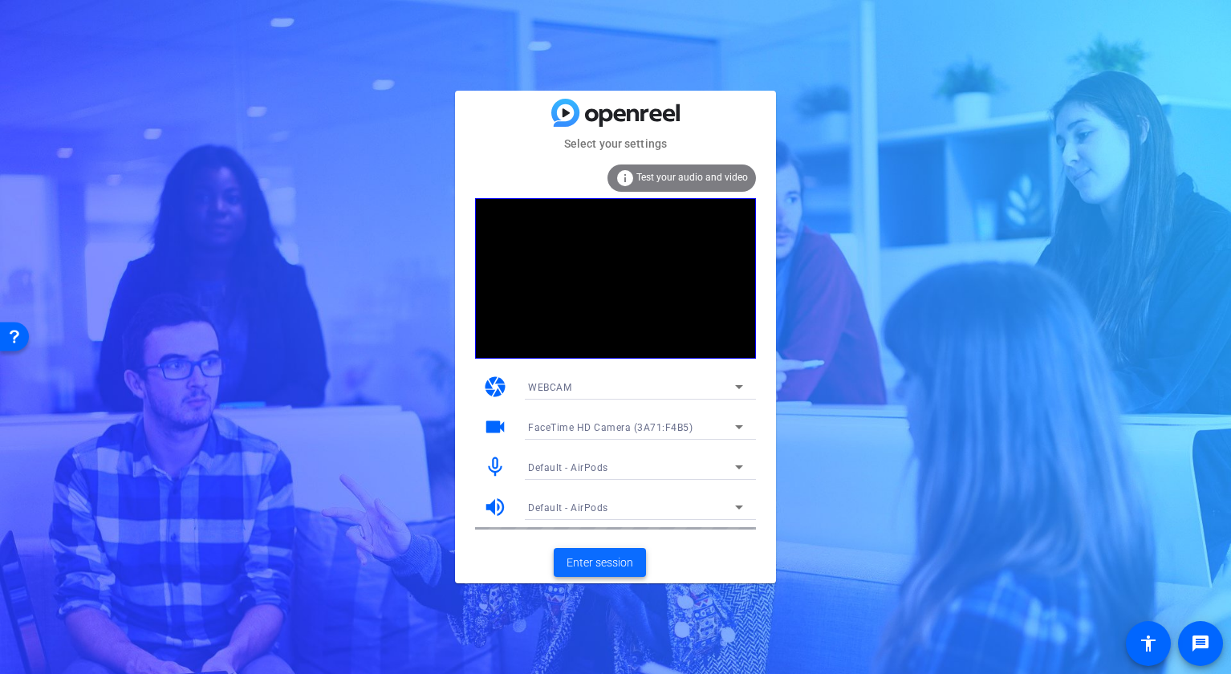
click at [596, 562] on span "Enter session" at bounding box center [600, 563] width 67 height 17
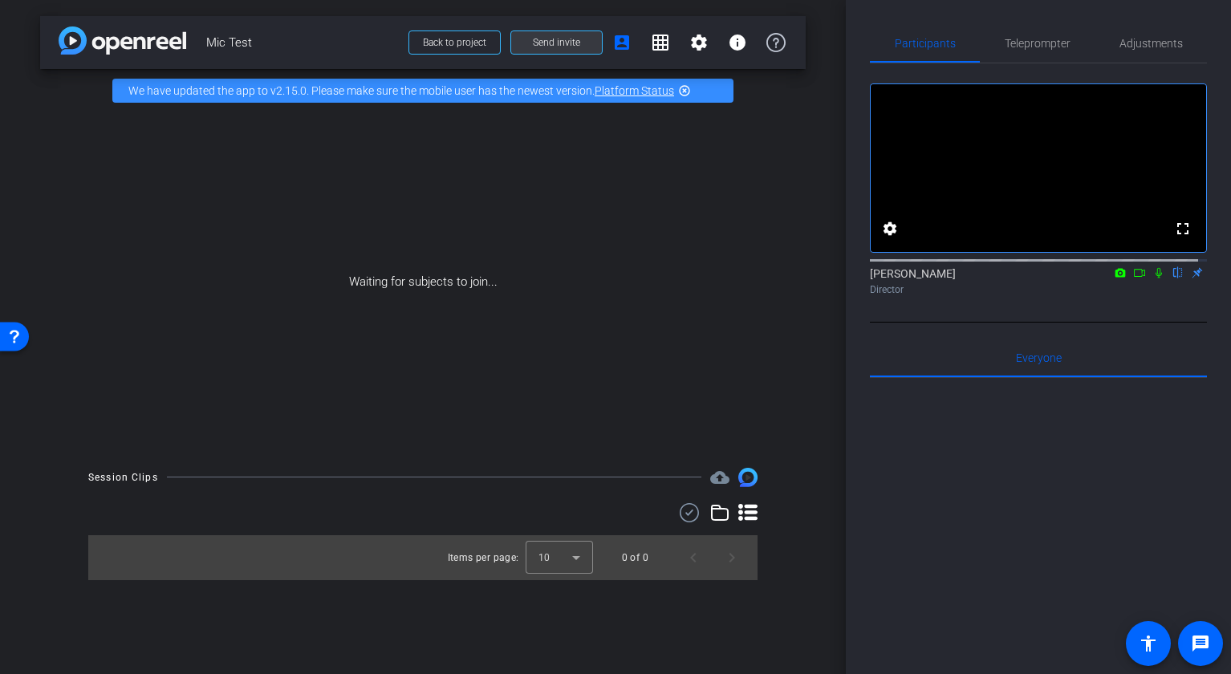
click at [546, 44] on span "Send invite" at bounding box center [556, 42] width 47 height 13
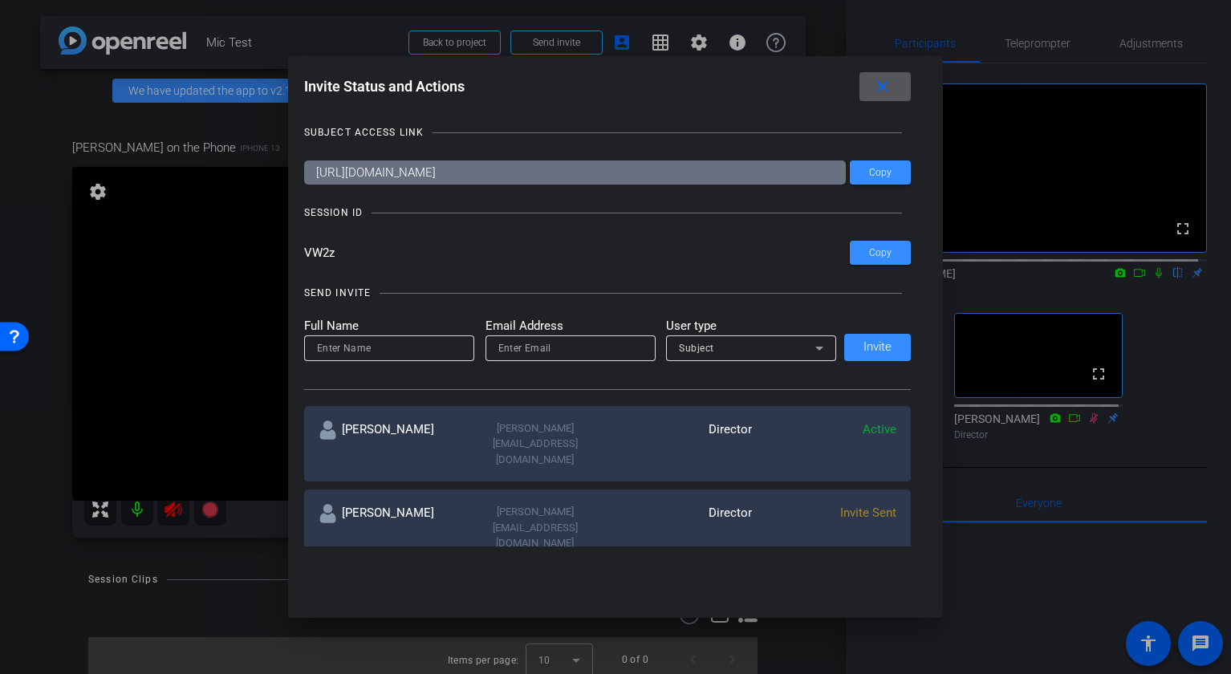
click at [0, 0] on mat-icon "close" at bounding box center [0, 0] width 0 height 0
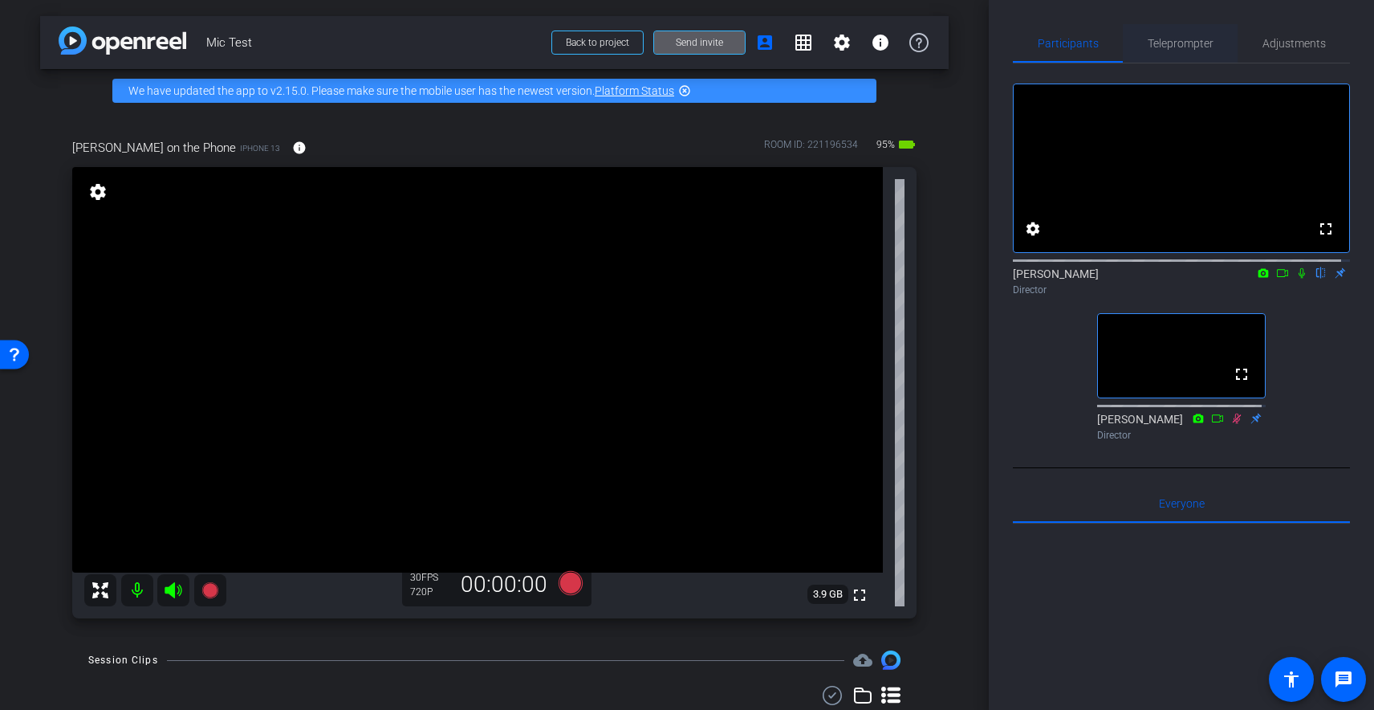
click at [1173, 44] on span "Teleprompter" at bounding box center [1181, 43] width 66 height 11
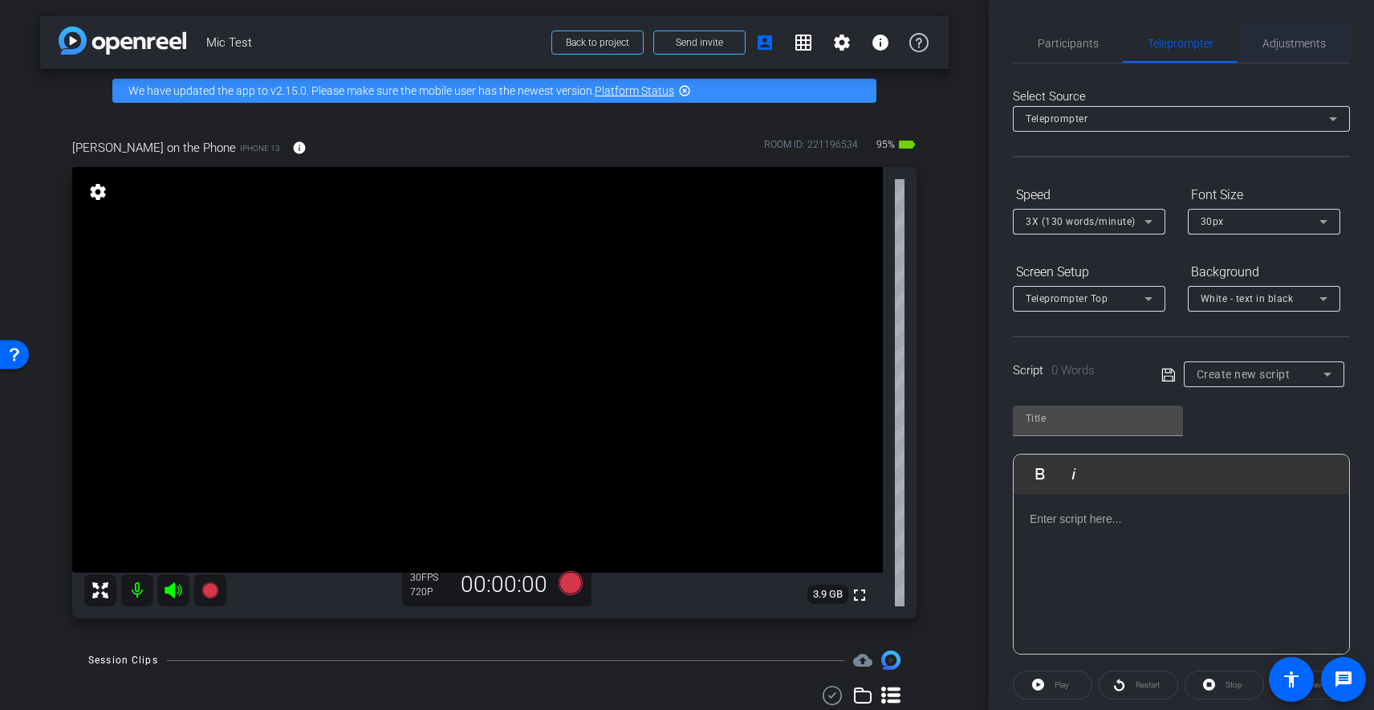
click at [1231, 44] on span "Adjustments" at bounding box center [1294, 43] width 63 height 11
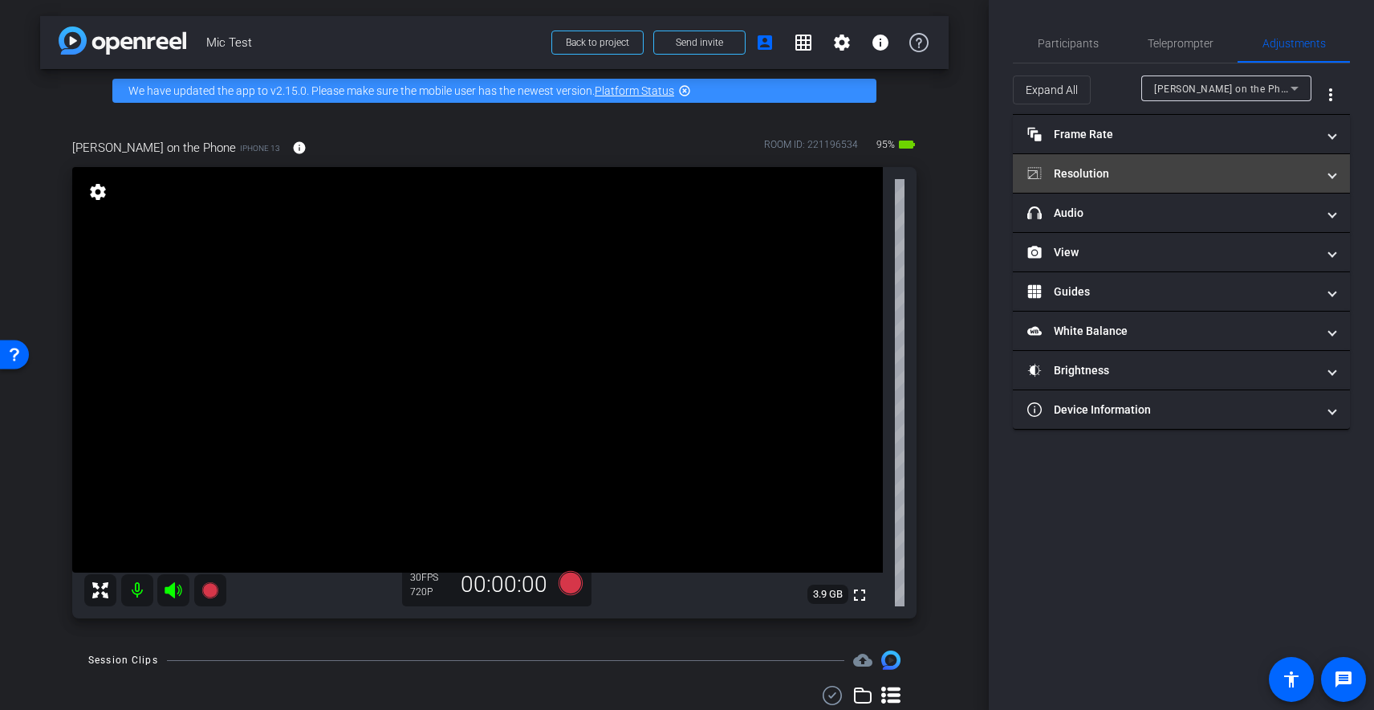
click at [1163, 176] on mat-panel-title "Resolution" at bounding box center [1172, 173] width 289 height 17
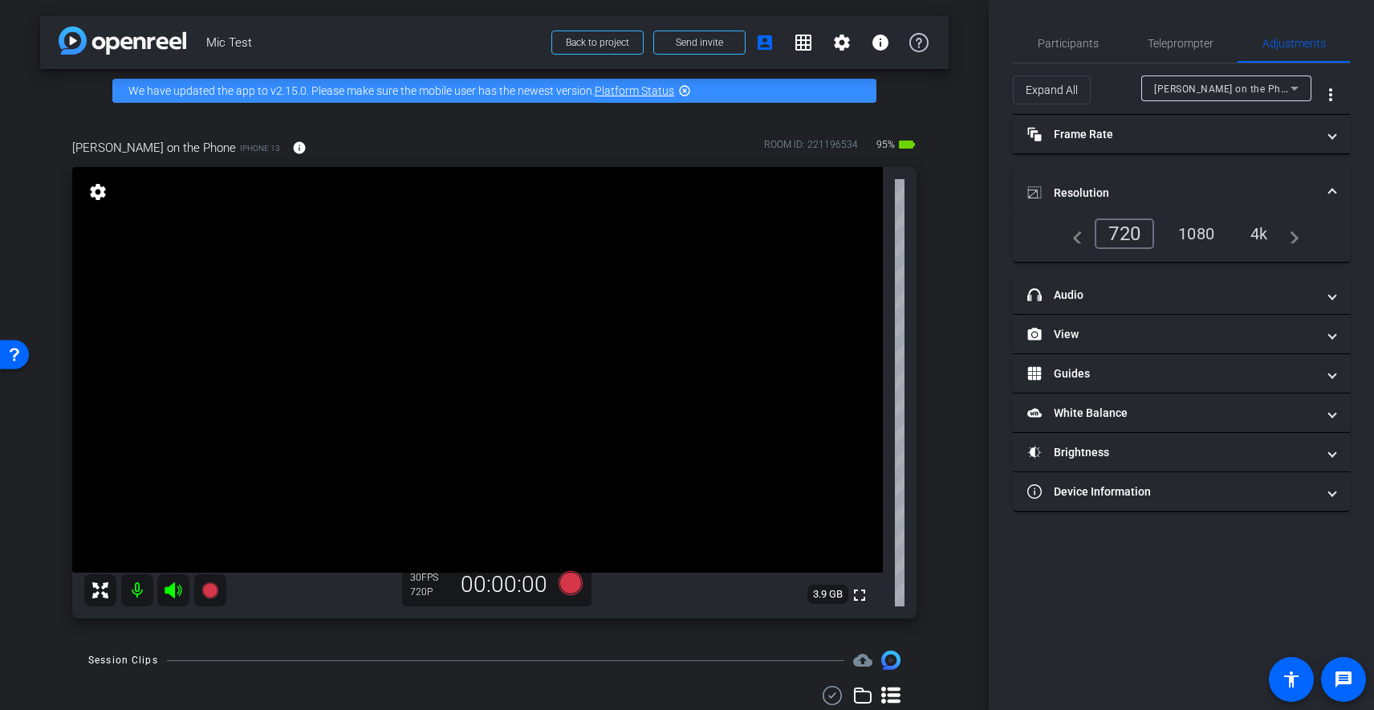
click at [1202, 226] on div "1080" at bounding box center [1196, 233] width 60 height 27
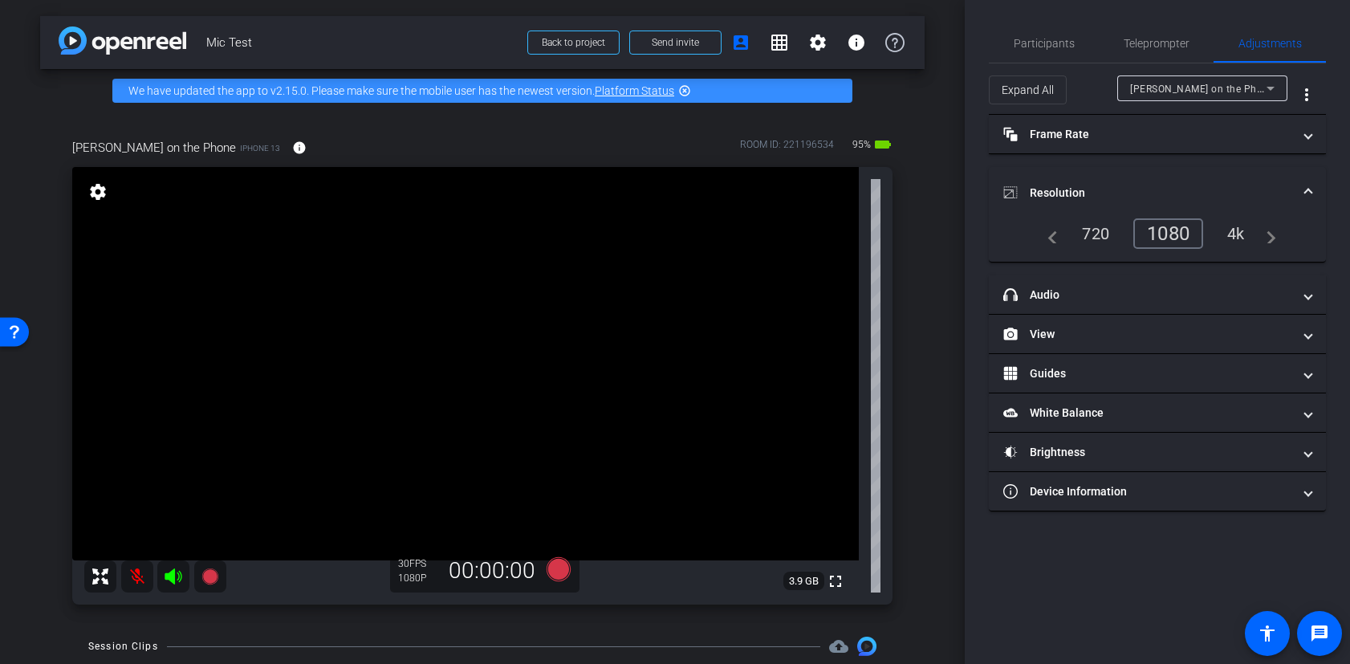
click at [132, 580] on mat-icon at bounding box center [137, 576] width 32 height 32
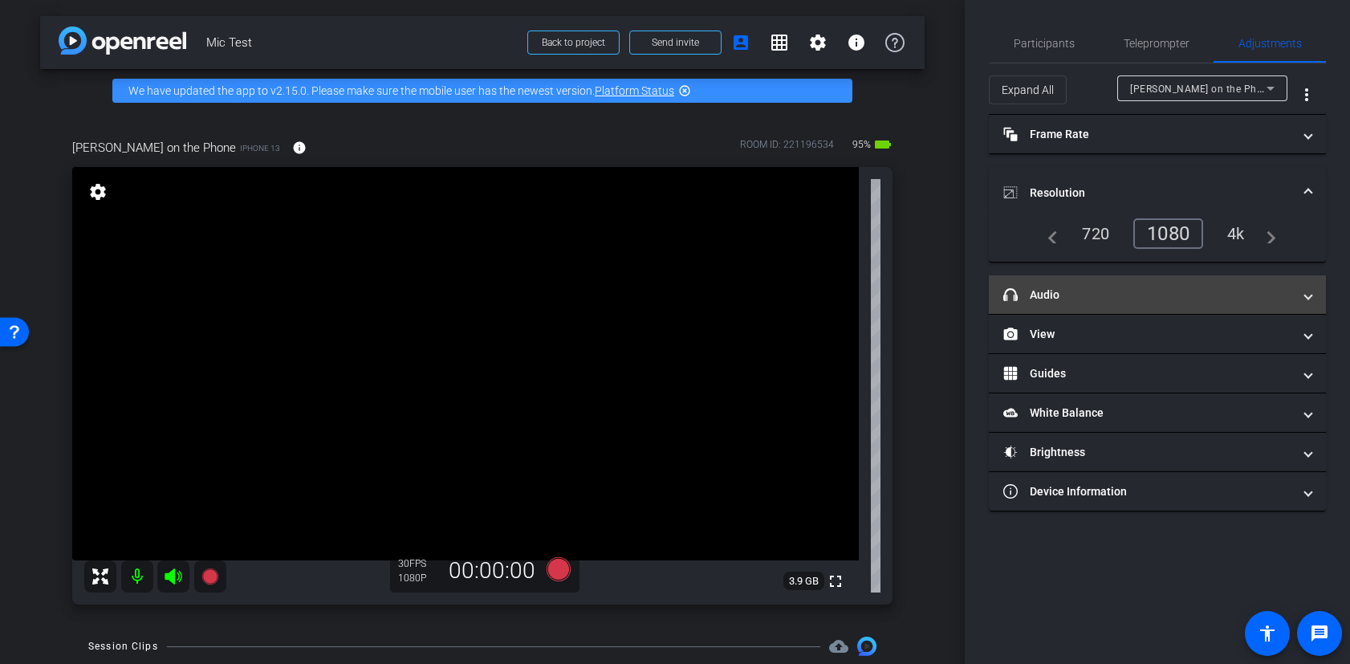
click at [1150, 289] on mat-panel-title "headphone icon Audio" at bounding box center [1147, 295] width 289 height 17
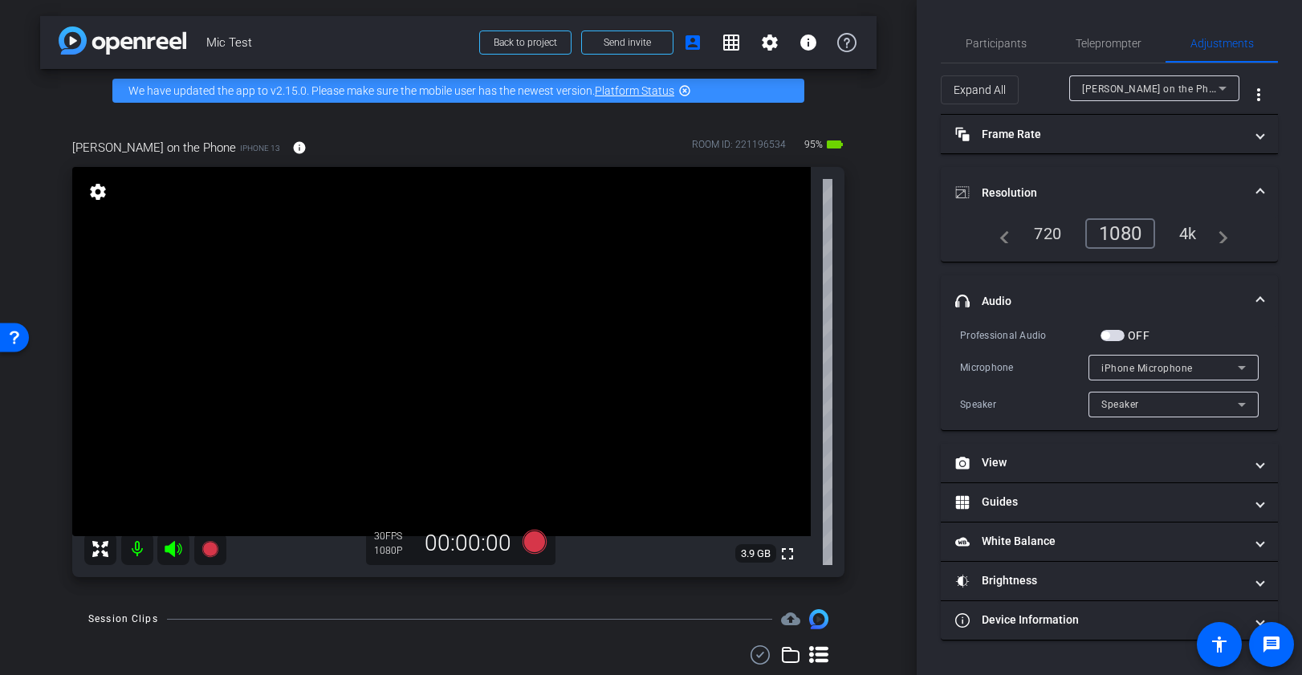
click at [1117, 336] on span "button" at bounding box center [1113, 335] width 24 height 11
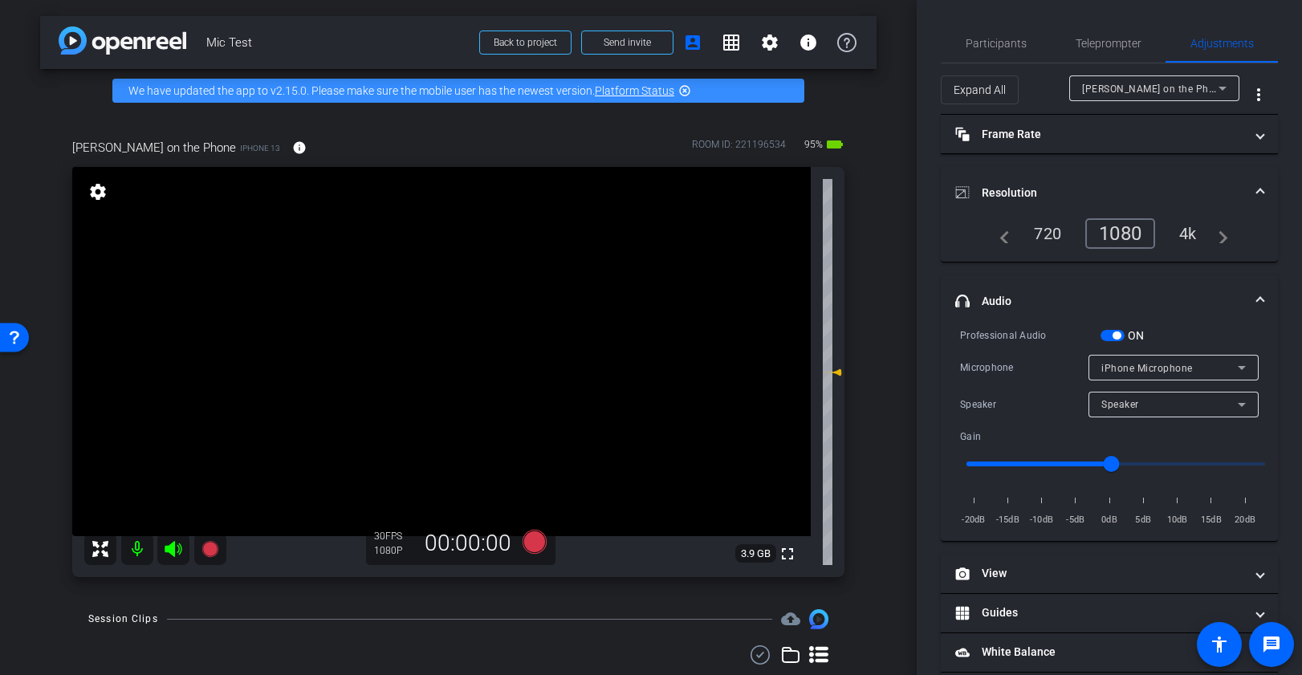
click at [1162, 364] on span "iPhone Microphone" at bounding box center [1147, 368] width 92 height 11
click at [1159, 405] on div "Speaker" at bounding box center [1169, 404] width 136 height 20
click at [1159, 405] on div at bounding box center [651, 337] width 1302 height 675
click at [1106, 333] on span "button" at bounding box center [1113, 335] width 24 height 11
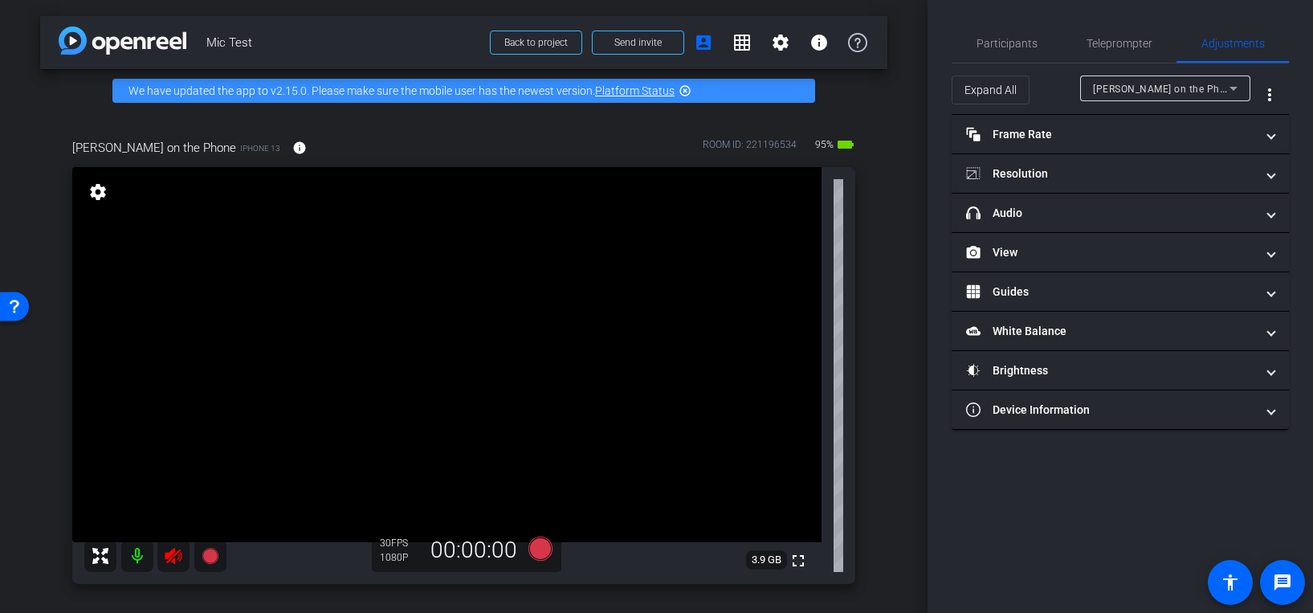
click at [169, 553] on icon at bounding box center [173, 556] width 17 height 16
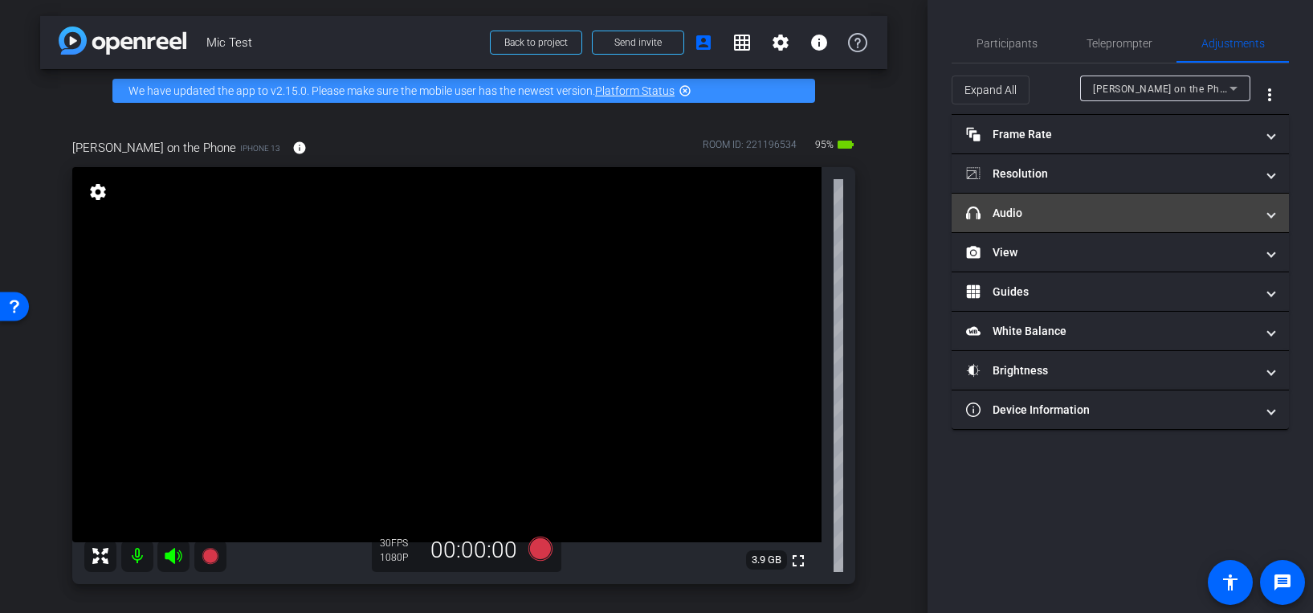
click at [1106, 221] on mat-expansion-panel-header "headphone icon Audio" at bounding box center [1119, 212] width 337 height 39
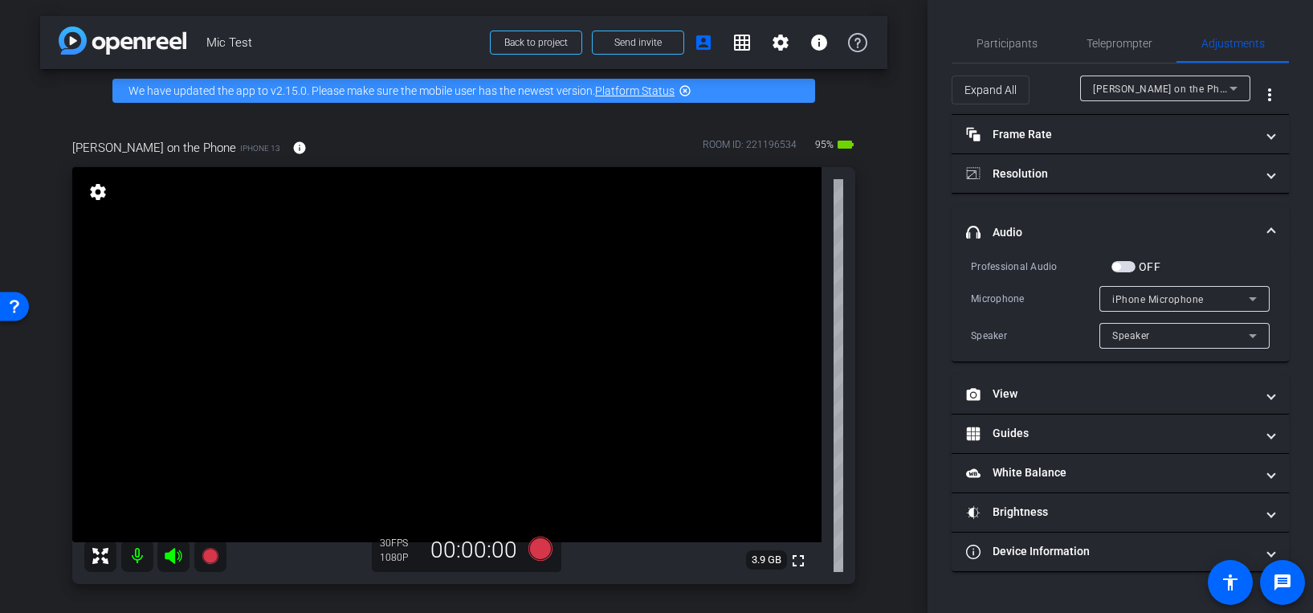
click at [1187, 294] on span "iPhone Microphone" at bounding box center [1158, 299] width 92 height 11
click at [1187, 294] on div at bounding box center [656, 306] width 1313 height 613
click at [1172, 330] on div "Speaker" at bounding box center [1180, 335] width 136 height 20
click at [1172, 330] on div at bounding box center [656, 306] width 1313 height 613
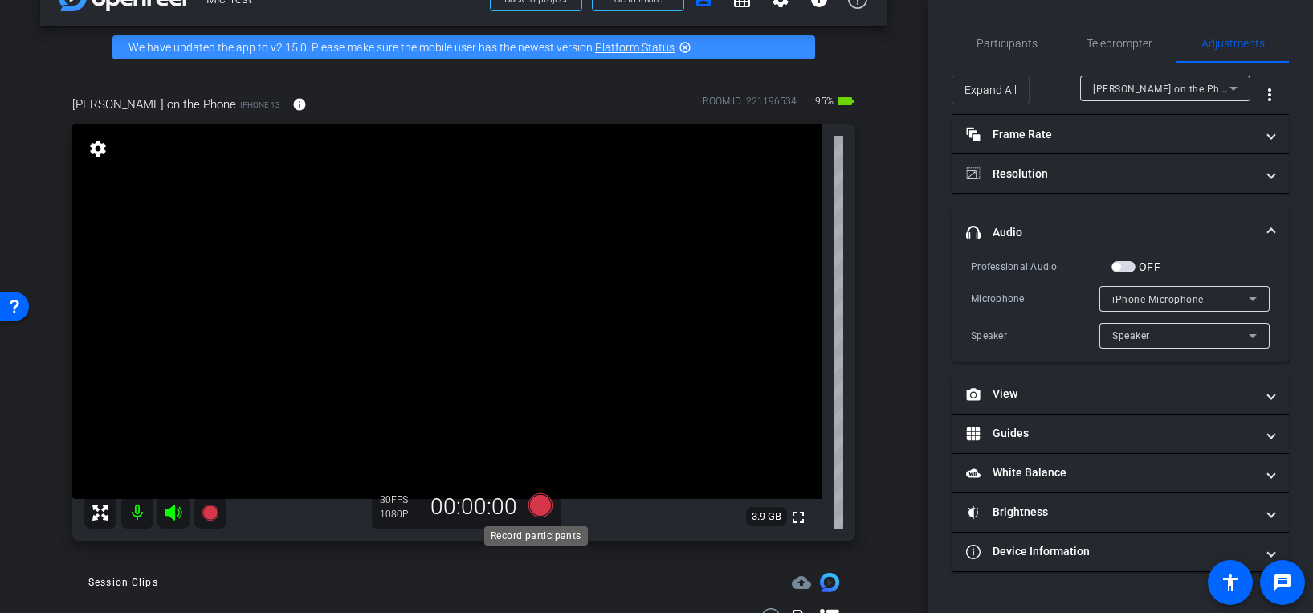
click at [533, 504] on icon at bounding box center [539, 504] width 24 height 24
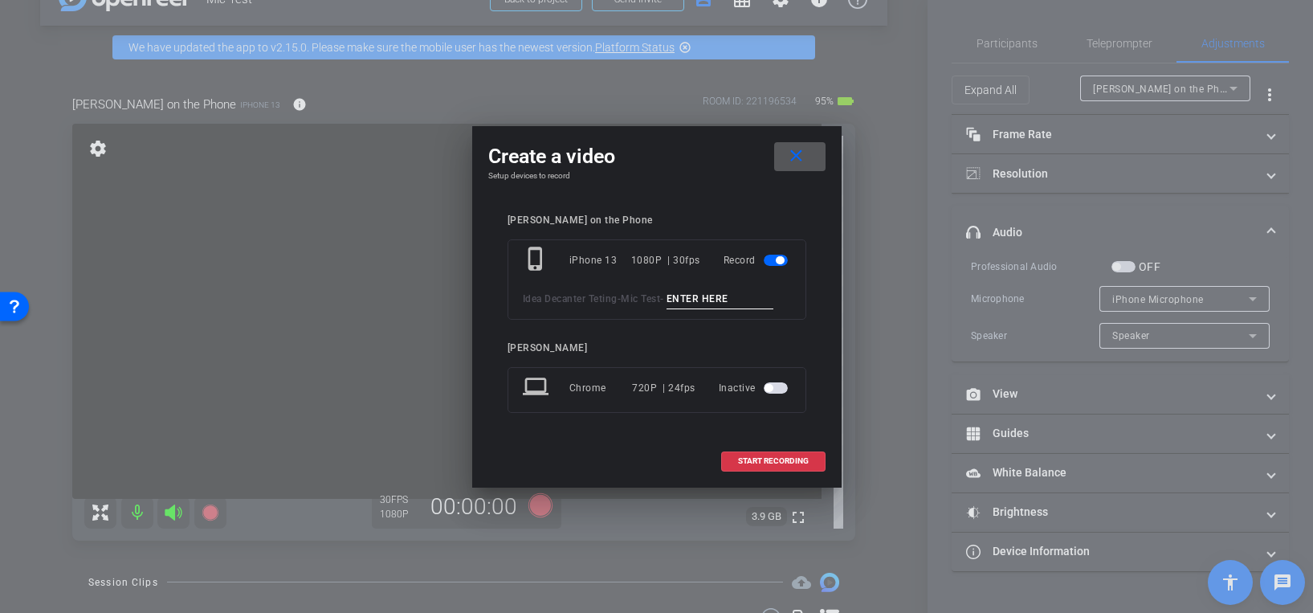
click at [691, 302] on input at bounding box center [720, 299] width 108 height 20
type input "test"
click at [769, 460] on span "START RECORDING" at bounding box center [773, 461] width 71 height 8
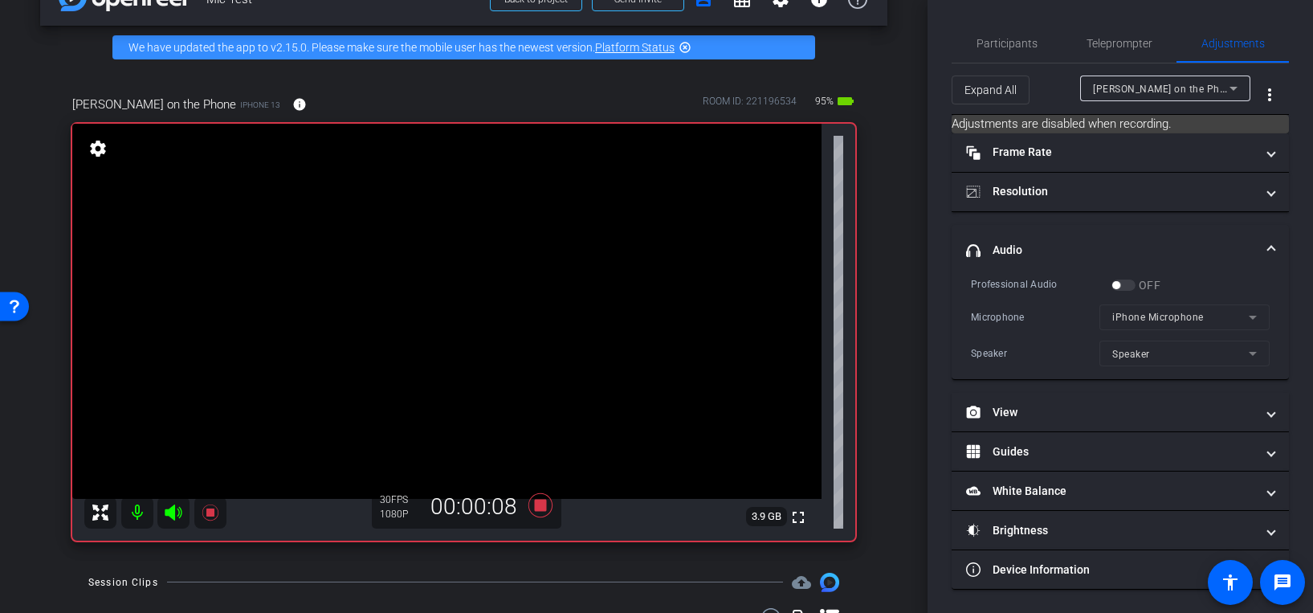
click at [1124, 290] on div "OFF" at bounding box center [1135, 285] width 49 height 16
click at [1129, 287] on div "OFF" at bounding box center [1135, 285] width 49 height 16
click at [1124, 284] on div "OFF" at bounding box center [1135, 285] width 49 height 16
click at [526, 509] on icon at bounding box center [540, 505] width 39 height 29
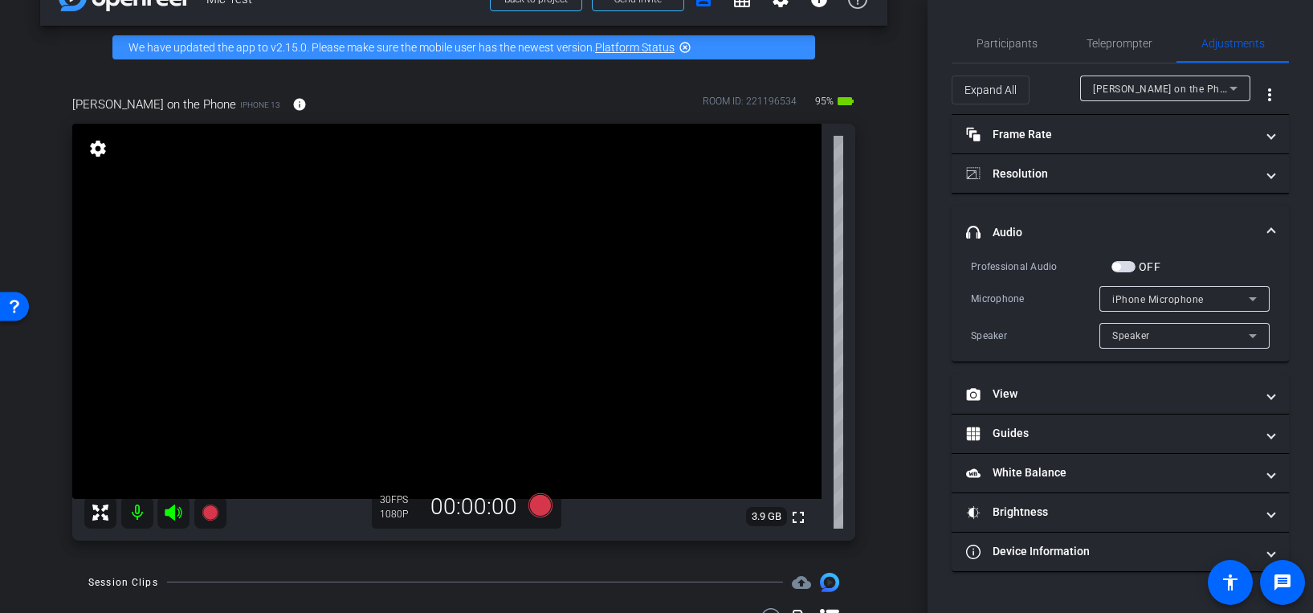
click at [1130, 265] on span "button" at bounding box center [1123, 266] width 24 height 11
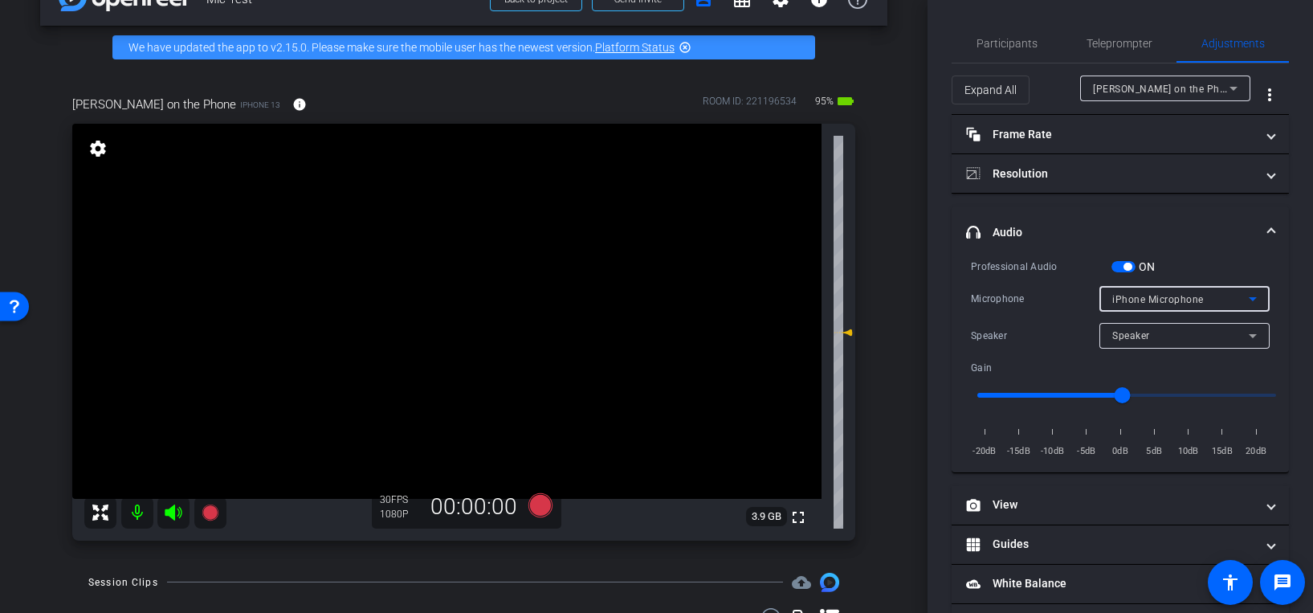
click at [1201, 297] on div "iPhone Microphone" at bounding box center [1180, 299] width 136 height 20
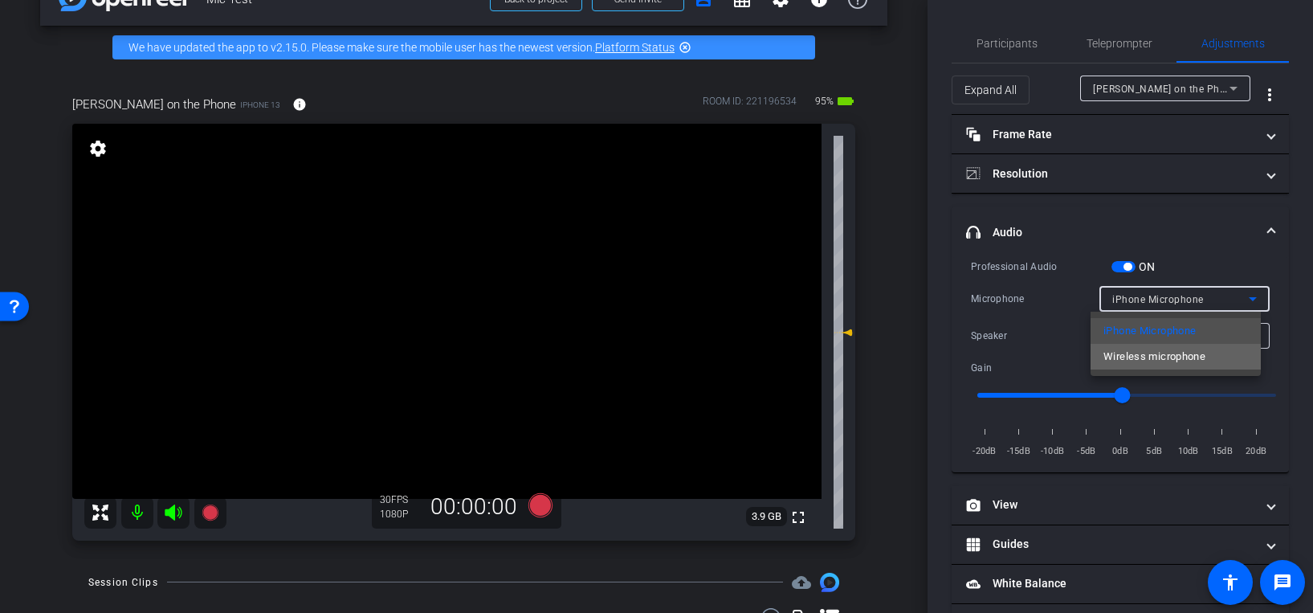
click at [1174, 358] on span "Wireless microphone" at bounding box center [1154, 356] width 102 height 19
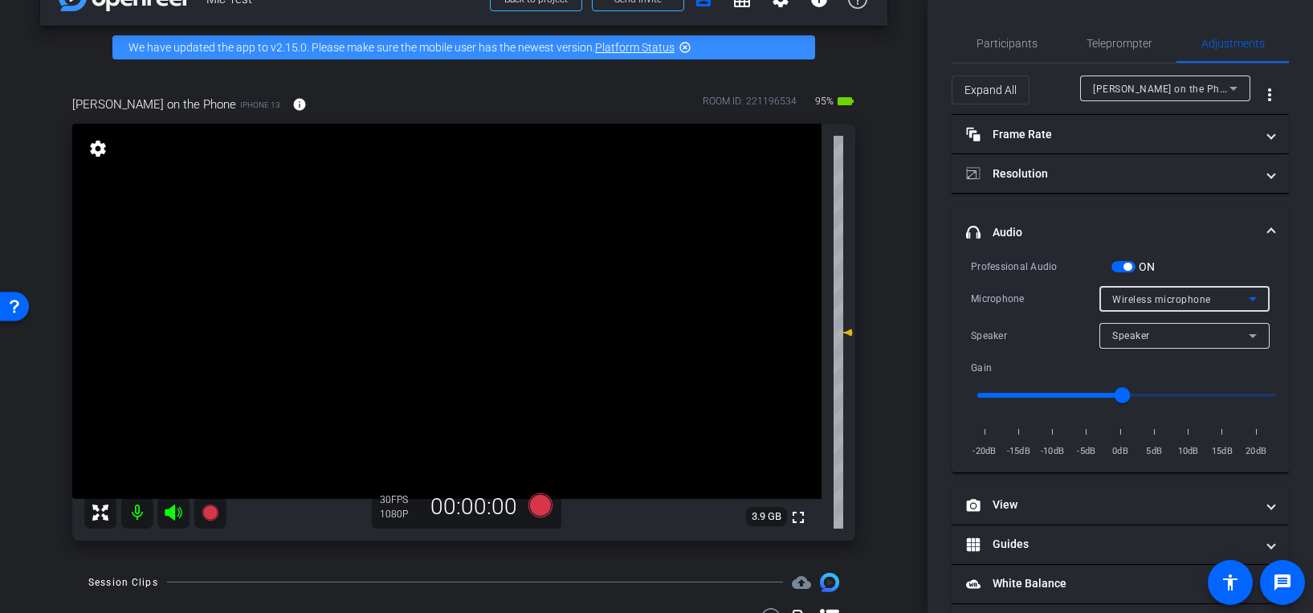
click at [1177, 332] on div "Speaker" at bounding box center [1180, 335] width 136 height 20
click at [1177, 332] on div at bounding box center [656, 306] width 1313 height 613
click at [1123, 266] on span "button" at bounding box center [1127, 267] width 8 height 8
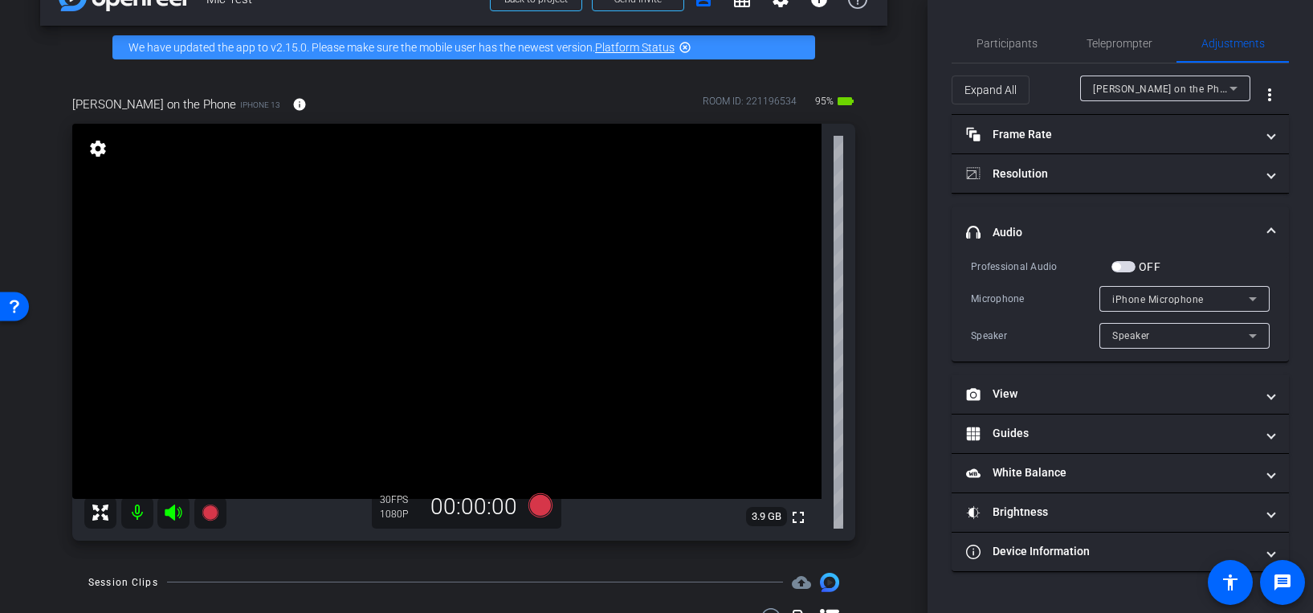
click at [1124, 266] on span "button" at bounding box center [1123, 266] width 24 height 11
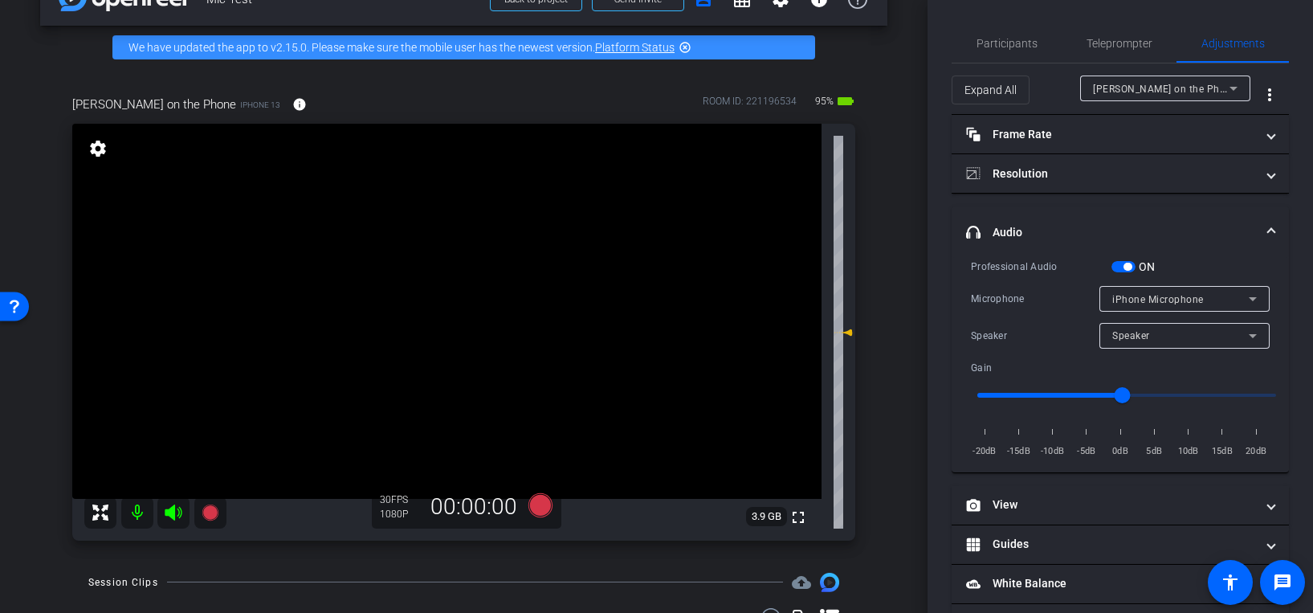
click at [1151, 295] on span "iPhone Microphone" at bounding box center [1158, 299] width 92 height 11
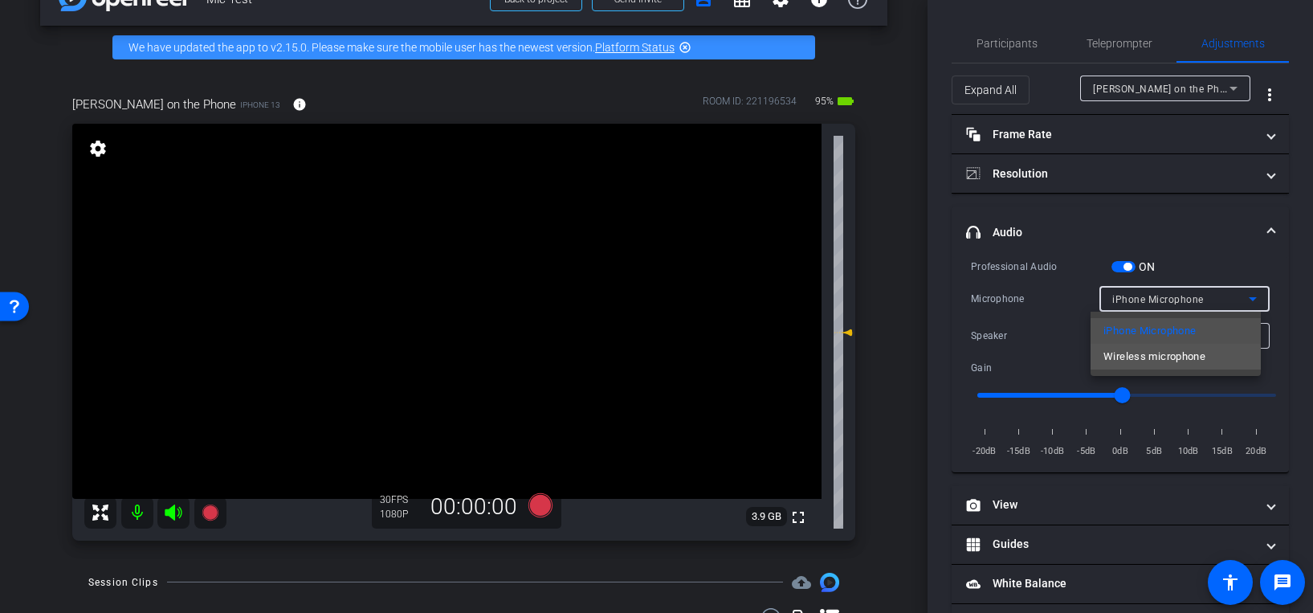
click at [1142, 364] on span "Wireless microphone" at bounding box center [1154, 356] width 102 height 19
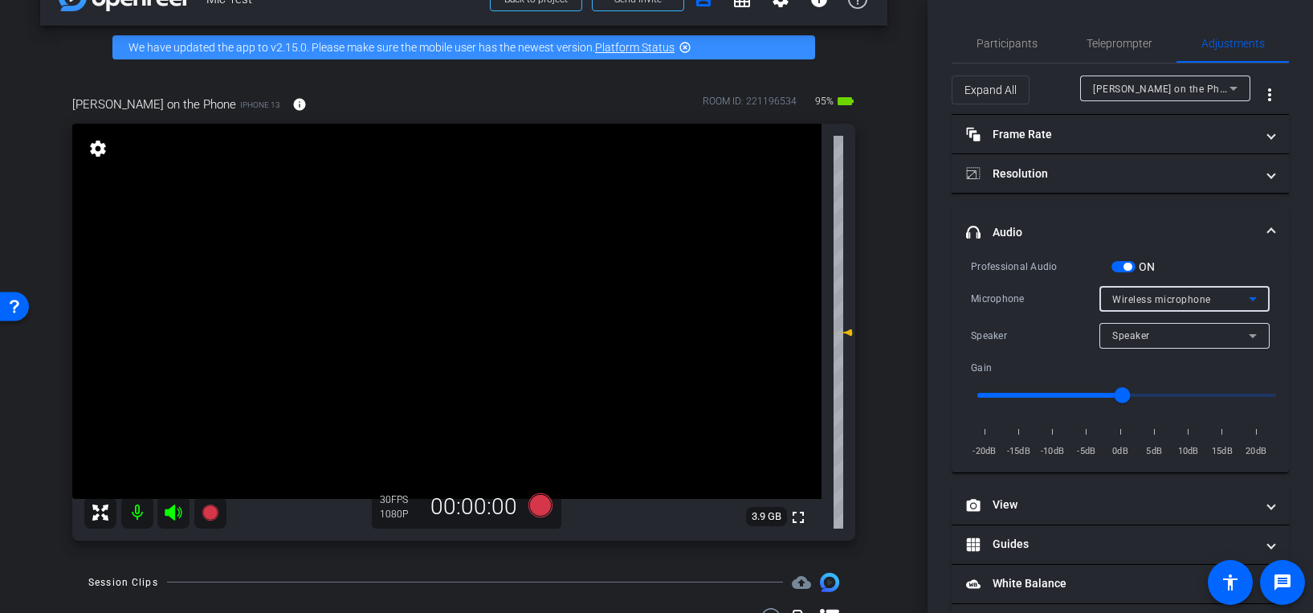
click at [1151, 330] on div "Speaker" at bounding box center [1180, 335] width 136 height 20
click at [1151, 330] on div at bounding box center [656, 306] width 1313 height 613
click at [1122, 269] on span "button" at bounding box center [1123, 266] width 24 height 11
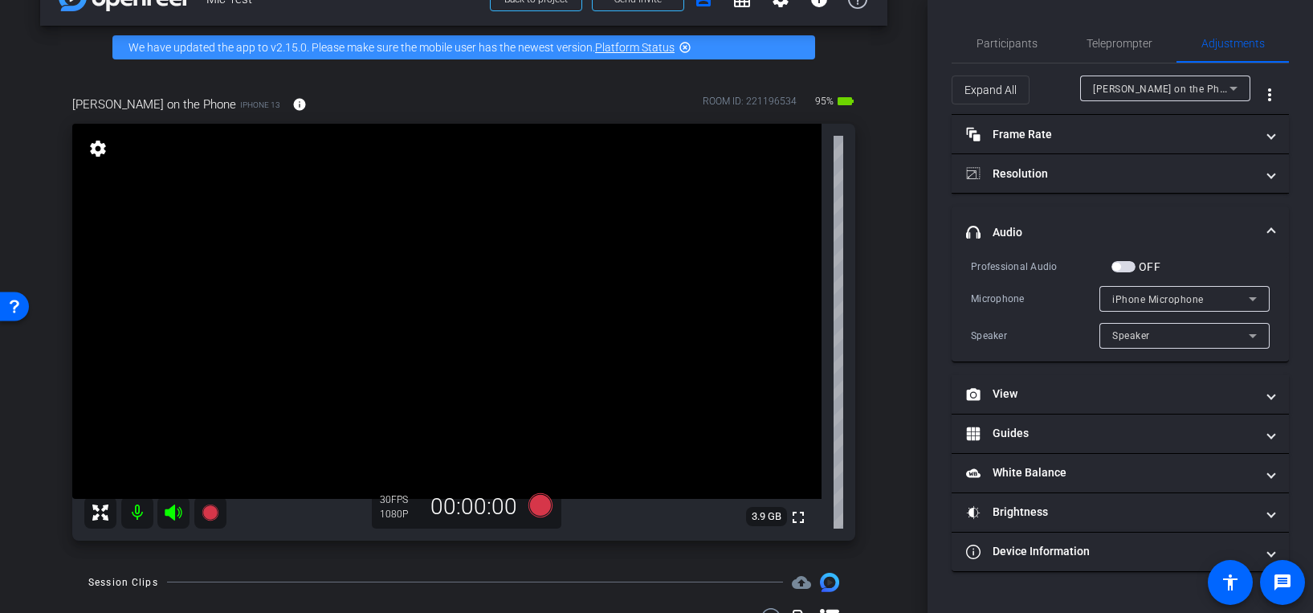
click at [1127, 264] on span "button" at bounding box center [1123, 266] width 24 height 11
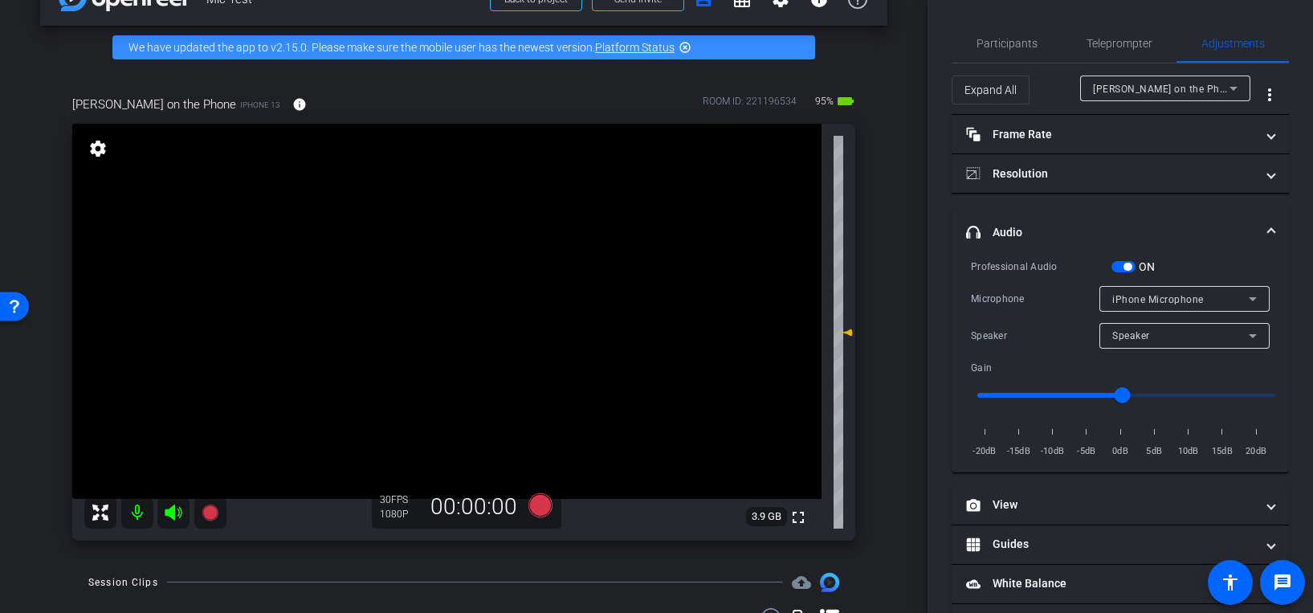
click at [1206, 299] on div "iPhone Microphone" at bounding box center [1180, 299] width 136 height 20
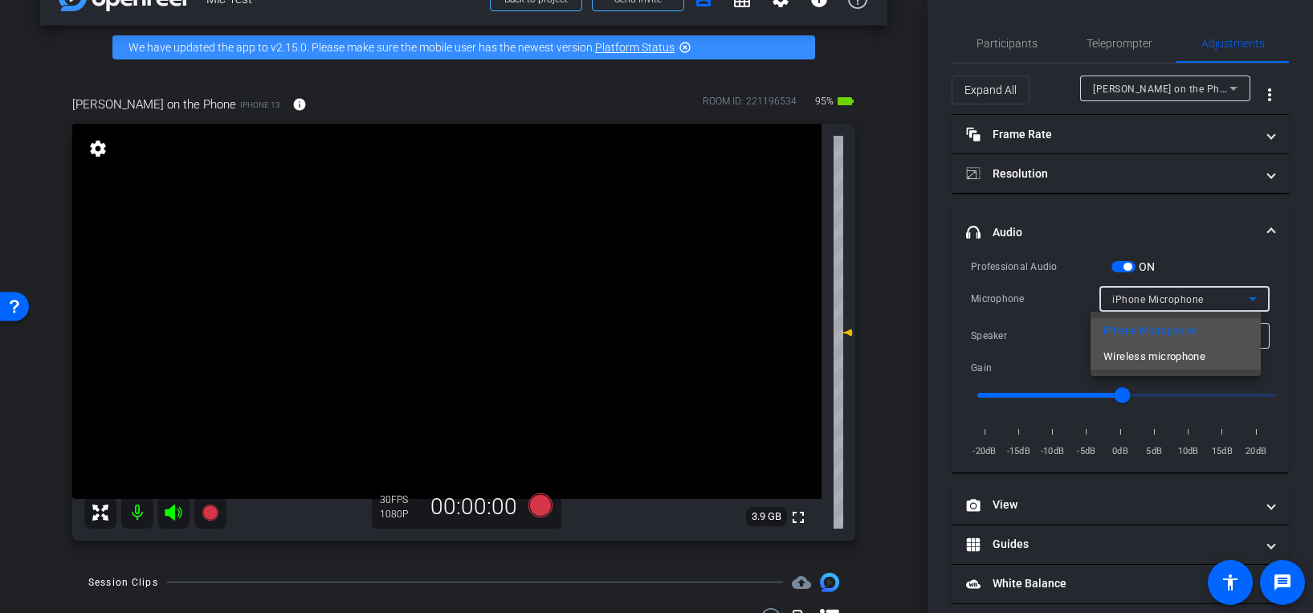
click at [1185, 368] on mat-option "Wireless microphone" at bounding box center [1175, 357] width 170 height 26
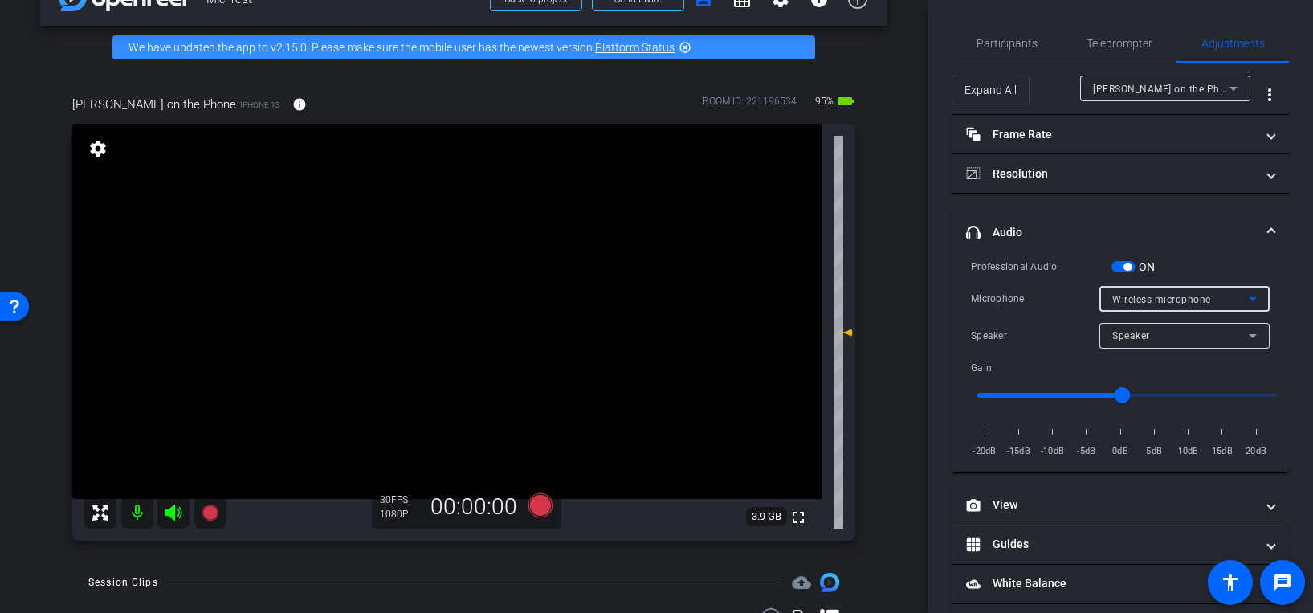
scroll to position [0, 0]
click at [1004, 38] on span "Participants" at bounding box center [1006, 43] width 61 height 11
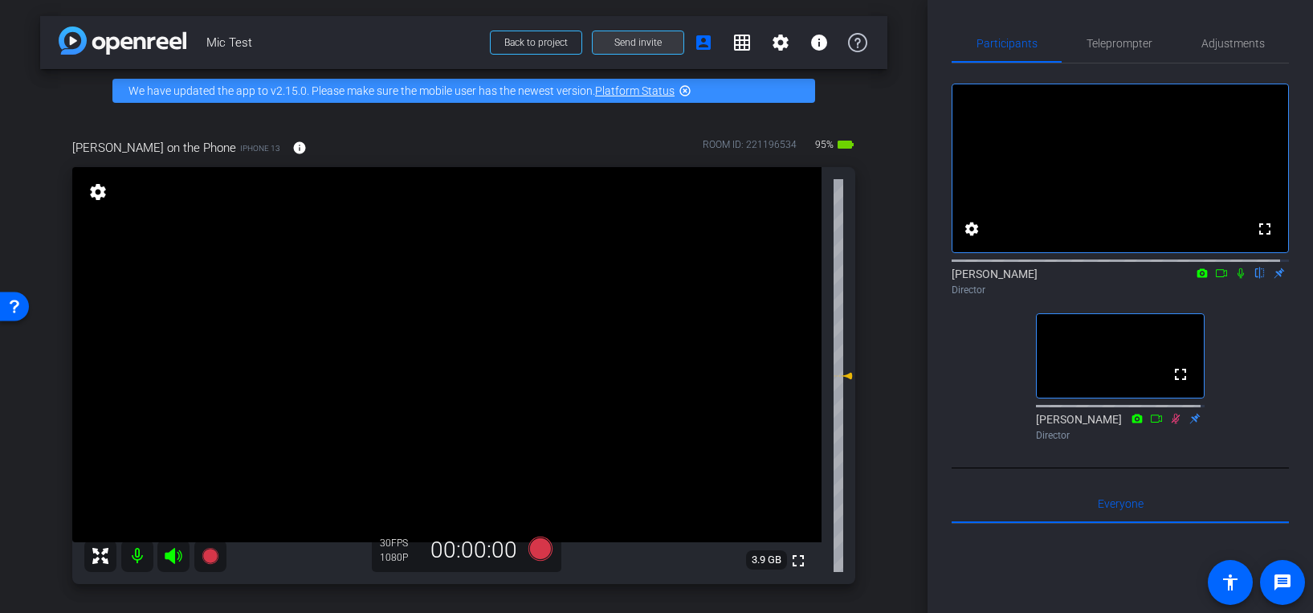
click at [614, 43] on span "Send invite" at bounding box center [637, 42] width 47 height 13
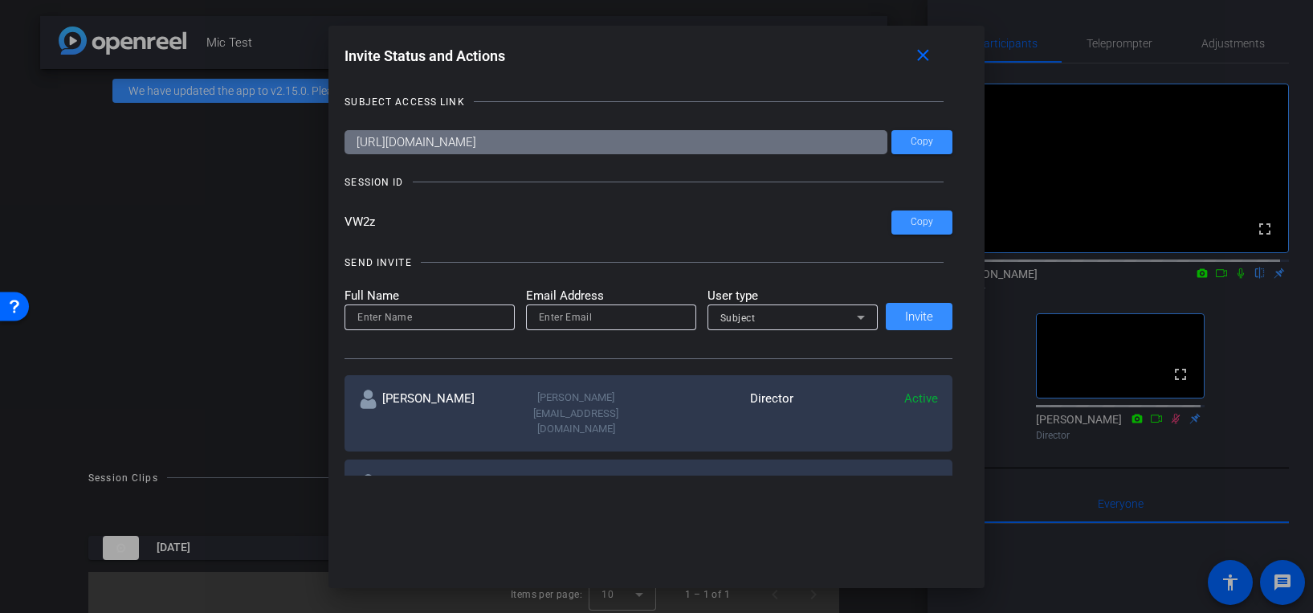
click at [1231, 336] on div at bounding box center [656, 306] width 1313 height 613
